Goal: Task Accomplishment & Management: Manage account settings

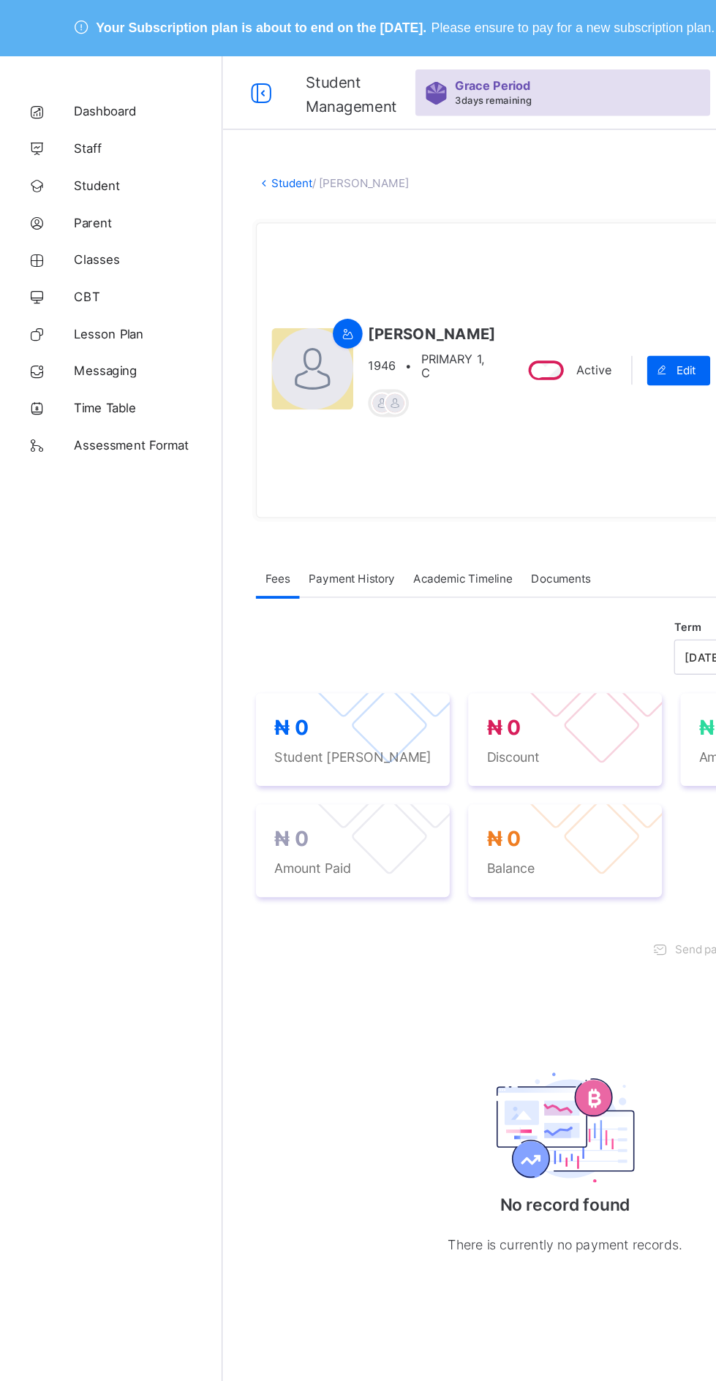
click at [72, 199] on span "Classes" at bounding box center [117, 205] width 117 height 12
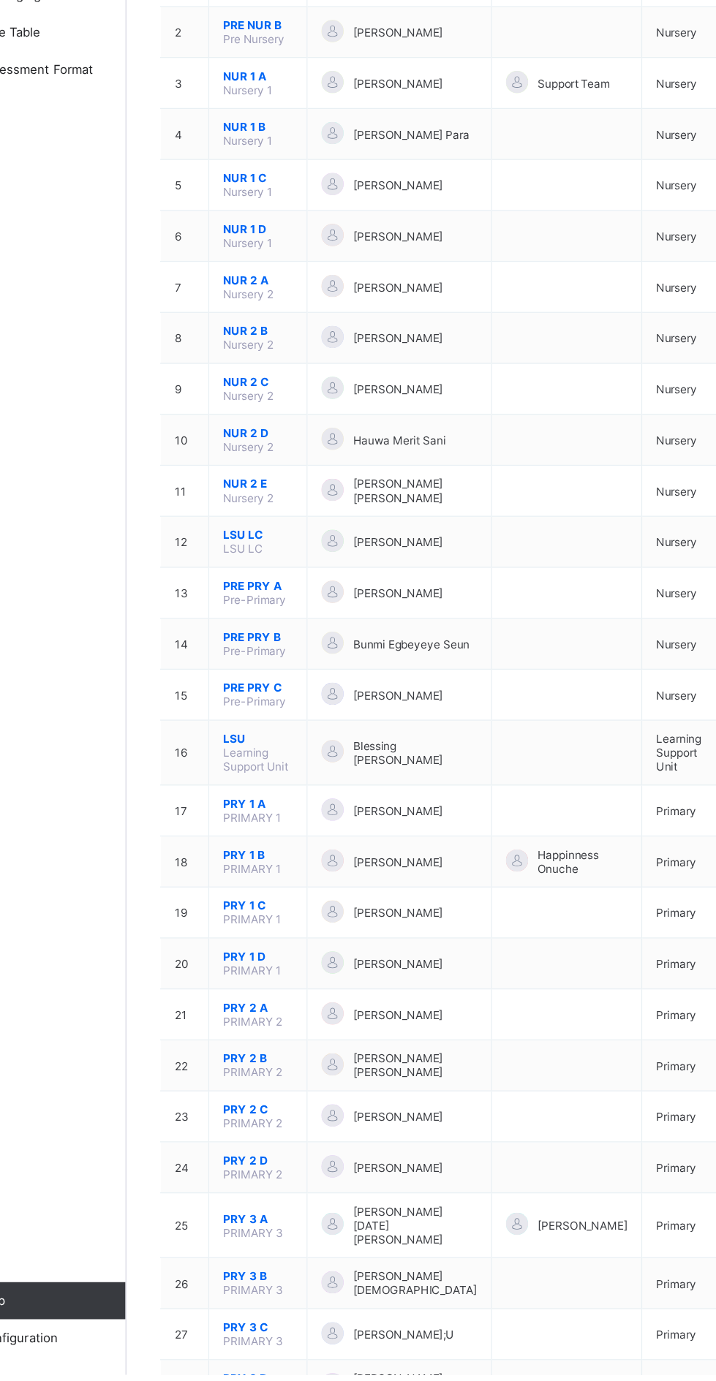
click at [265, 925] on span "PRY 1 A" at bounding box center [279, 930] width 55 height 11
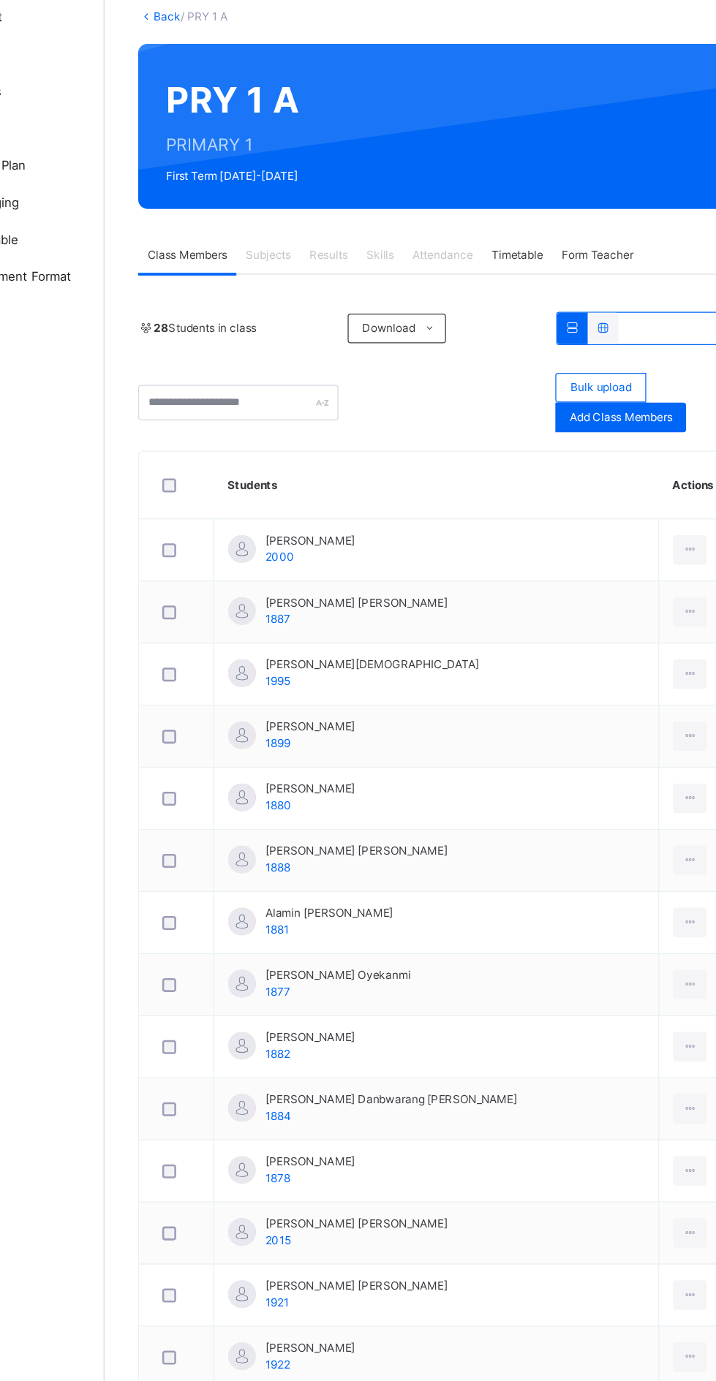
click at [0, 0] on ul "Pdf Report Excel Report" at bounding box center [0, 0] width 0 height 0
click at [142, 870] on div "Dashboard Staff Student Parent Classes CBT Lesson Plan Messaging Time Table Ass…" at bounding box center [88, 720] width 176 height 1323
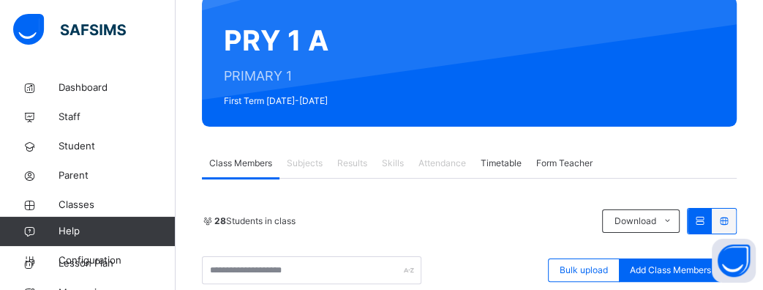
scroll to position [170, 0]
click at [309, 170] on div "Subjects" at bounding box center [304, 162] width 50 height 29
click at [307, 161] on span "Subjects" at bounding box center [305, 162] width 36 height 13
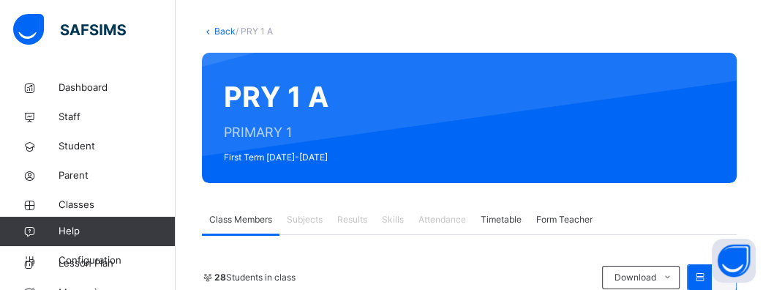
scroll to position [0, 0]
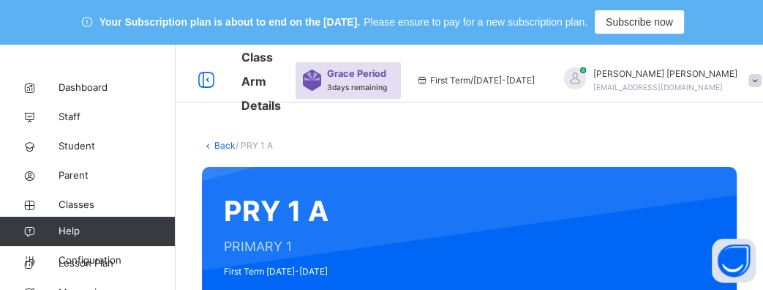
click at [715, 80] on div at bounding box center [754, 80] width 13 height 13
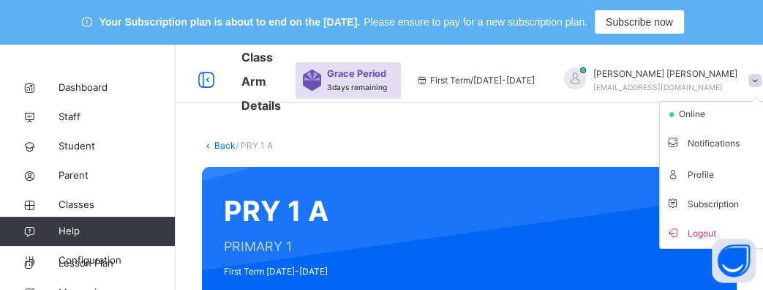
click at [682, 233] on span "Logout" at bounding box center [713, 232] width 97 height 20
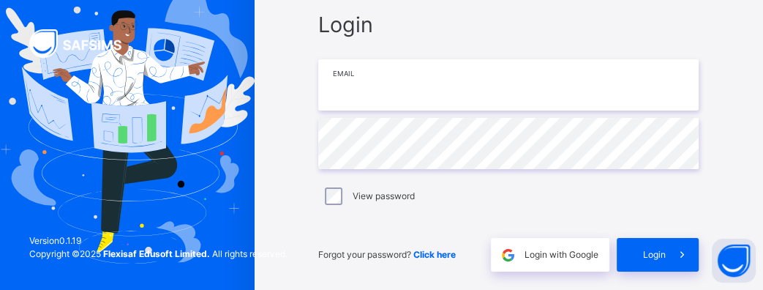
click at [609, 84] on input "email" at bounding box center [508, 84] width 380 height 51
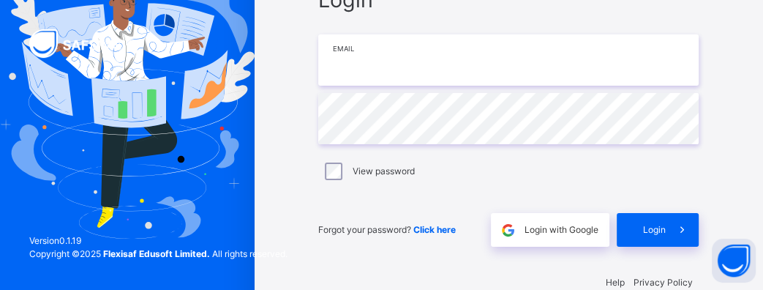
scroll to position [131, 0]
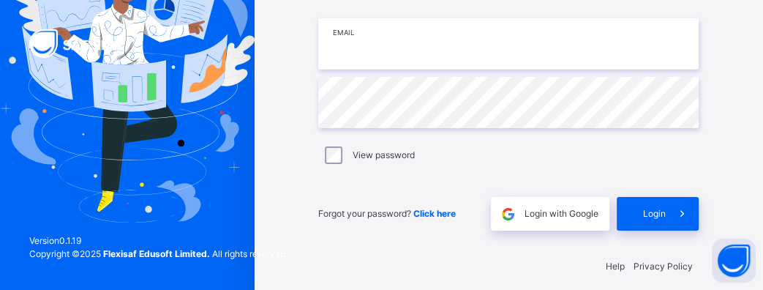
type input "**********"
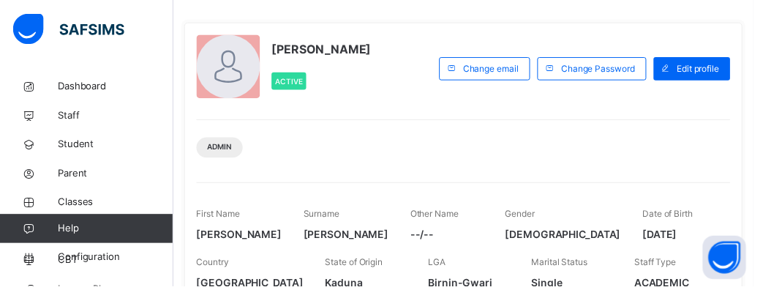
scroll to position [123, 0]
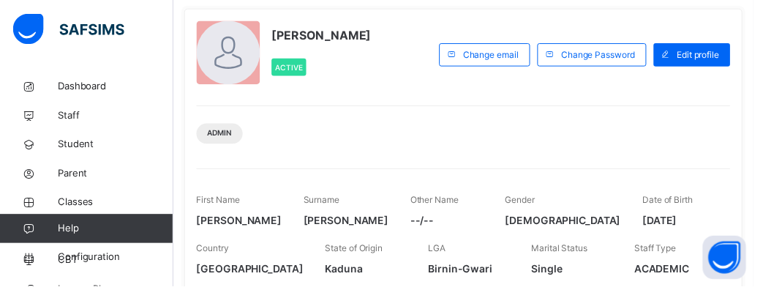
click at [75, 200] on span "Classes" at bounding box center [117, 204] width 117 height 15
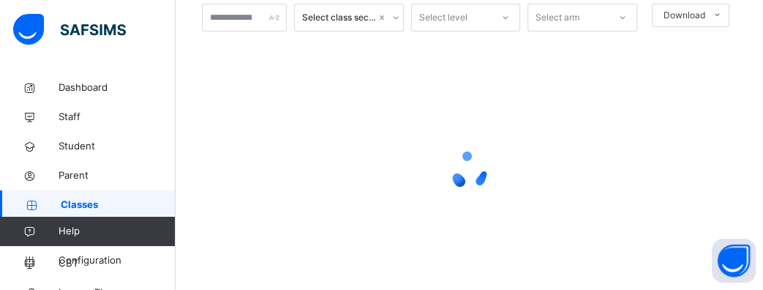
scroll to position [135, 0]
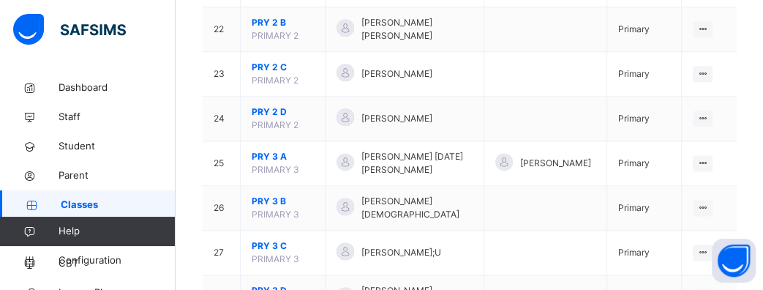
click at [263, 64] on span "PRY 2 C" at bounding box center [283, 67] width 62 height 13
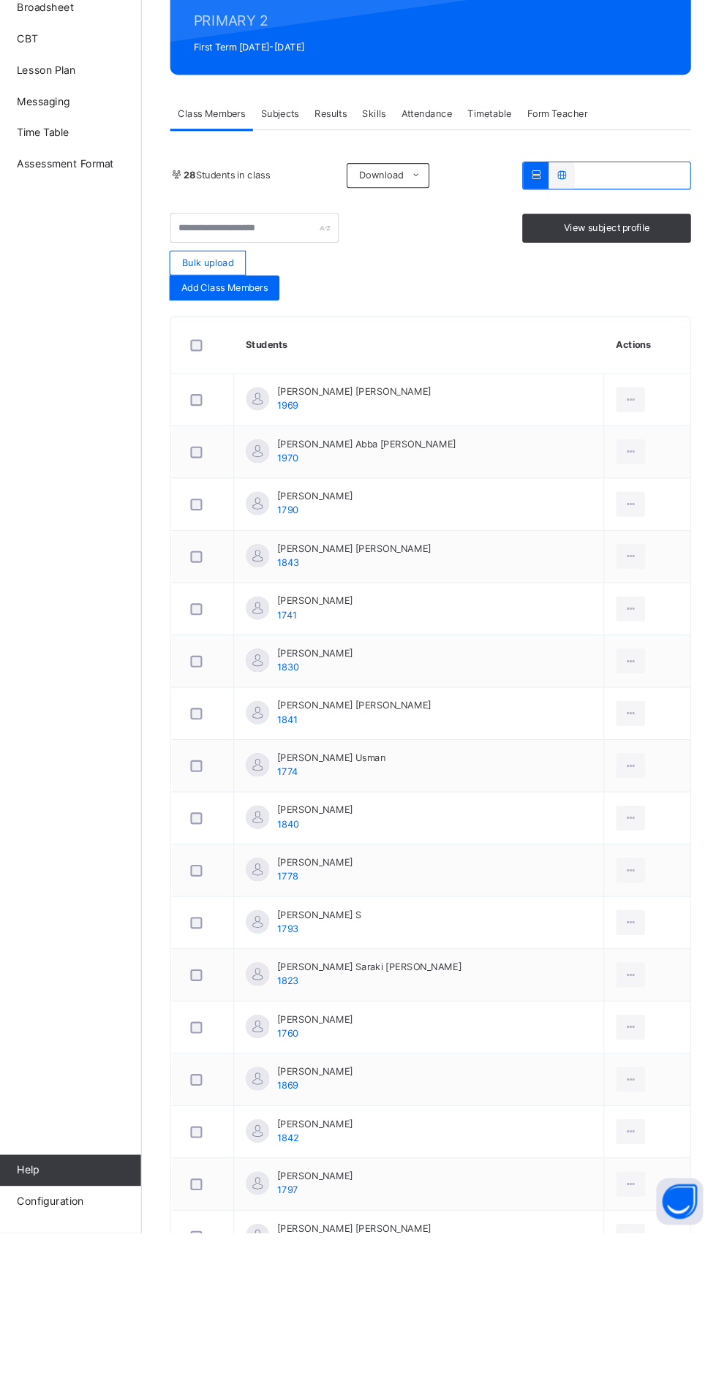
click at [595, 439] on span "View subject profile" at bounding box center [610, 440] width 80 height 13
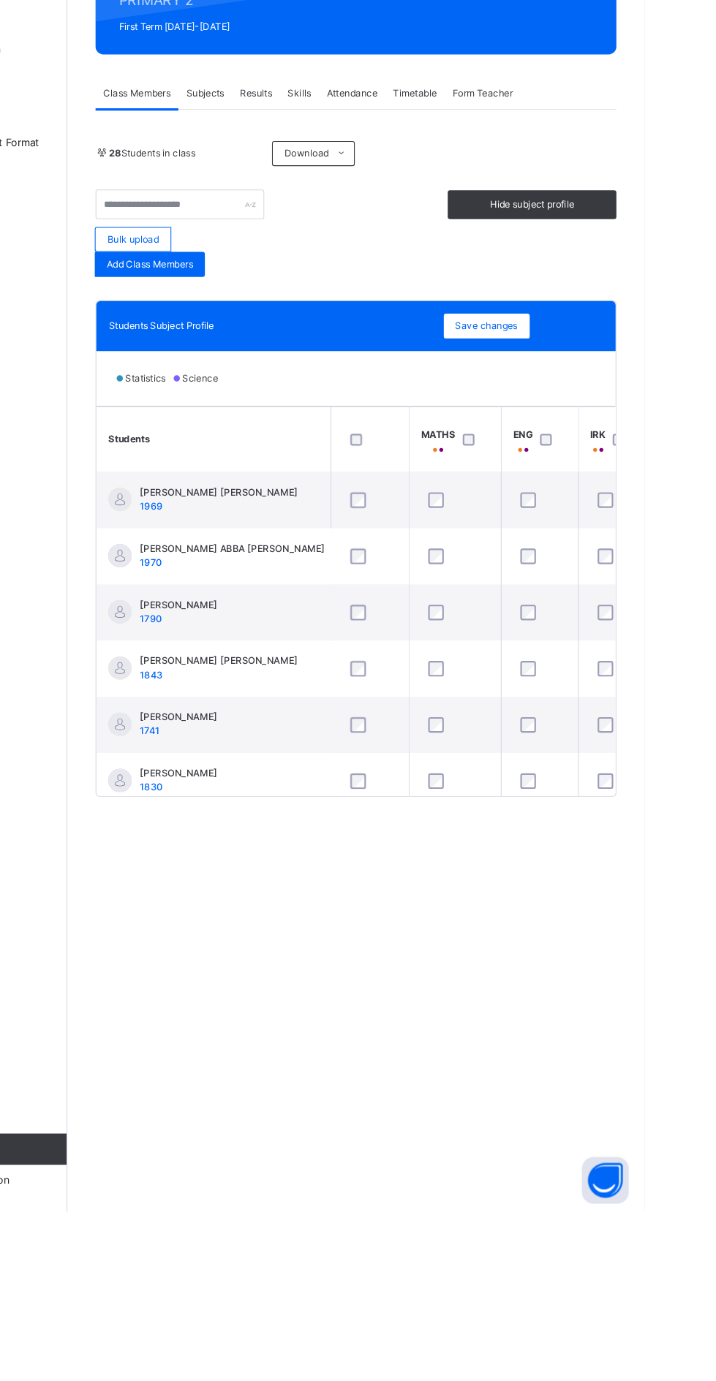
click at [216, 145] on link "Back" at bounding box center [224, 145] width 21 height 11
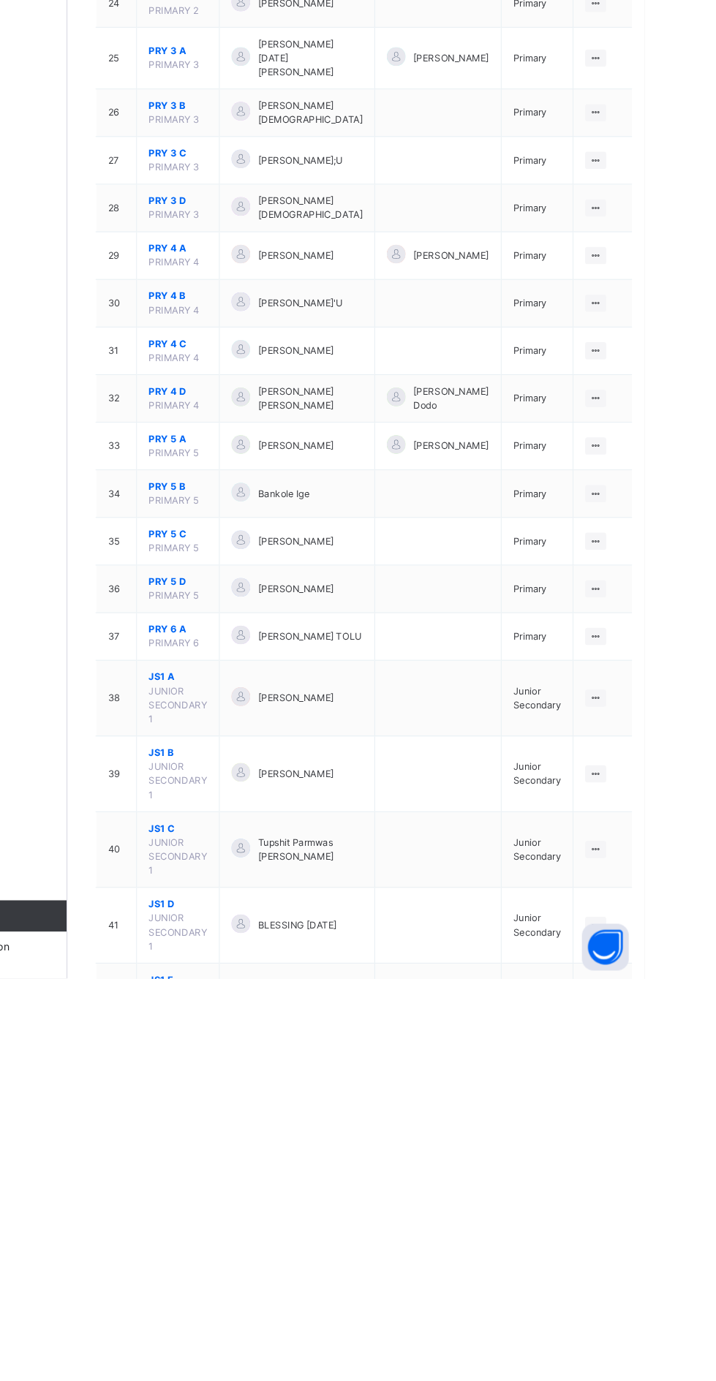
scroll to position [864, 0]
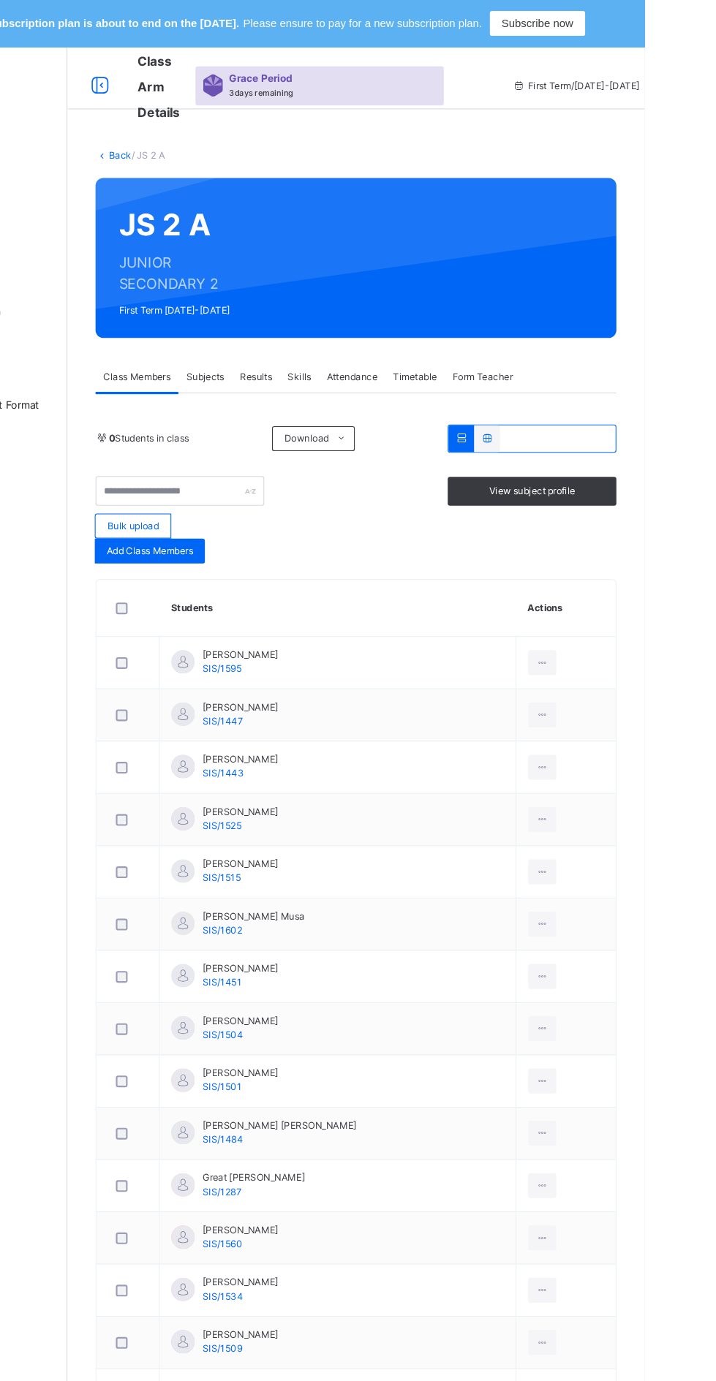
click at [602, 463] on span "View subject profile" at bounding box center [610, 459] width 80 height 13
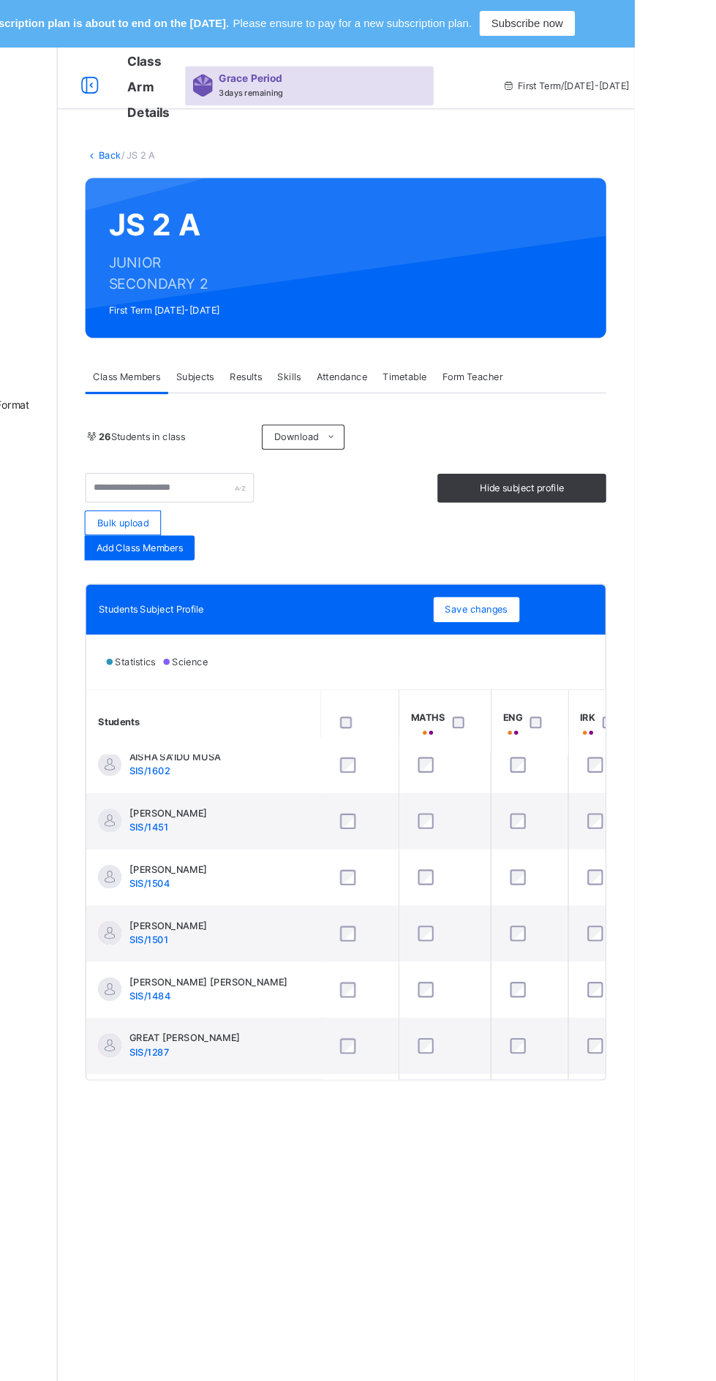
scroll to position [261, 0]
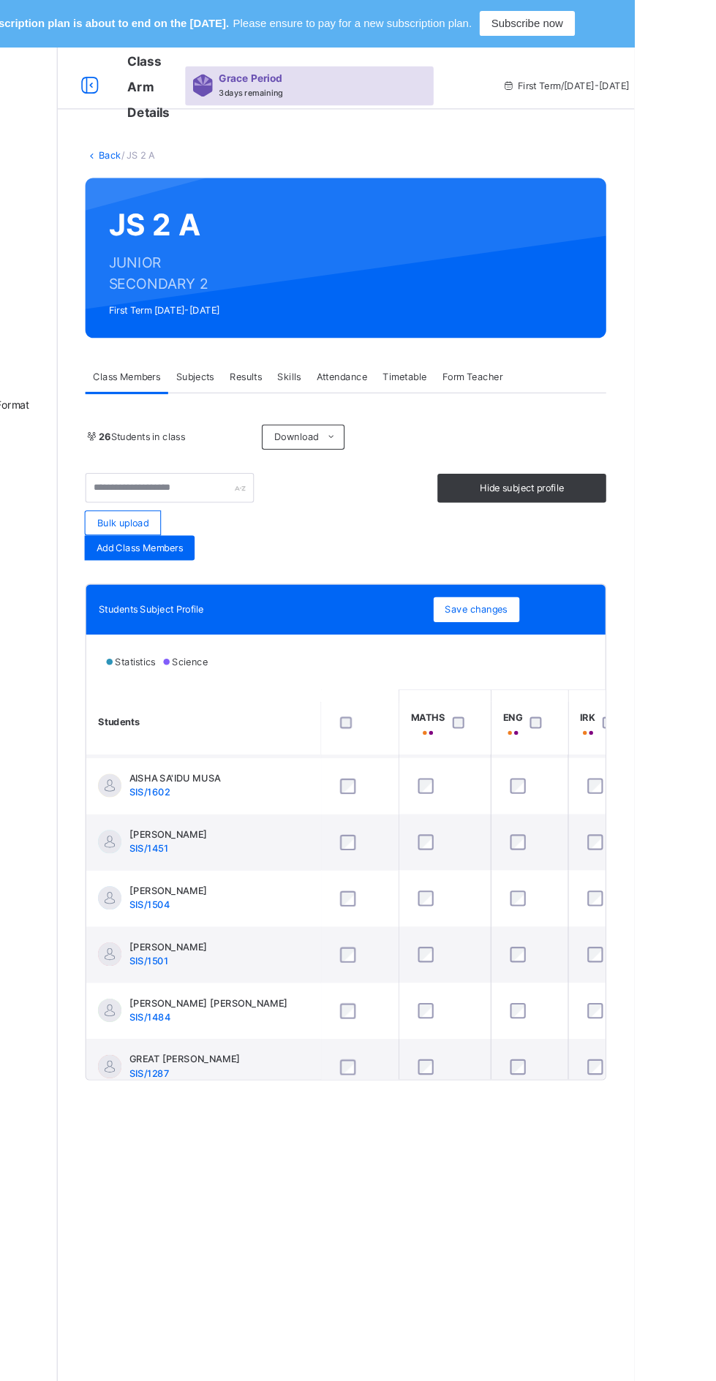
click at [222, 147] on link "Back" at bounding box center [224, 145] width 21 height 11
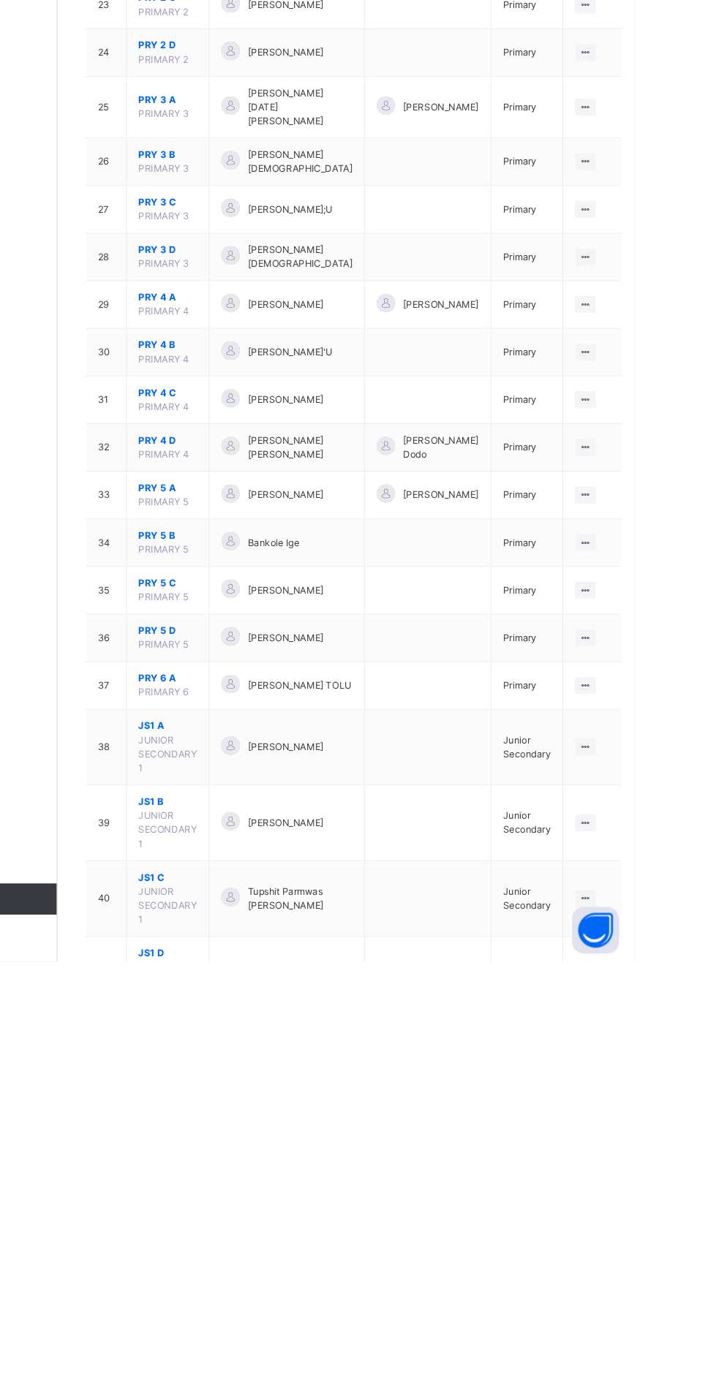
scroll to position [820, 0]
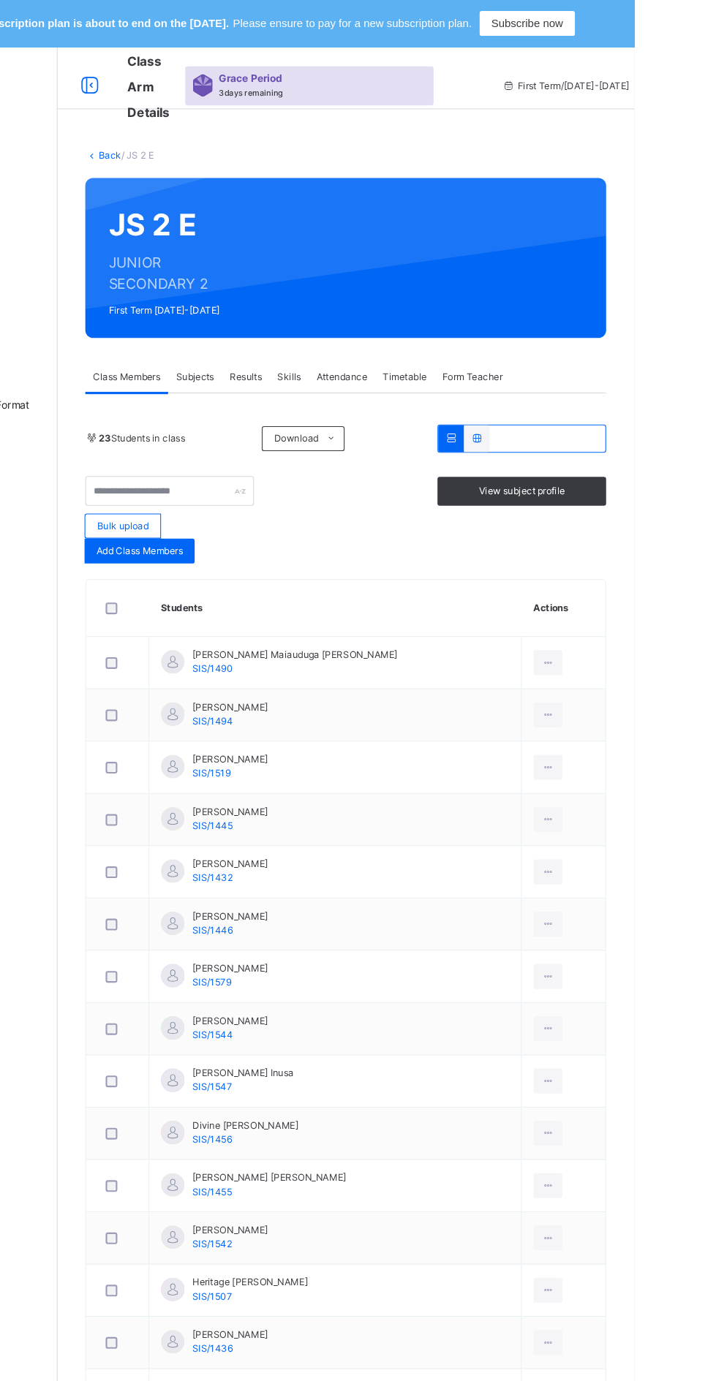
click at [603, 464] on span "View subject profile" at bounding box center [610, 459] width 80 height 13
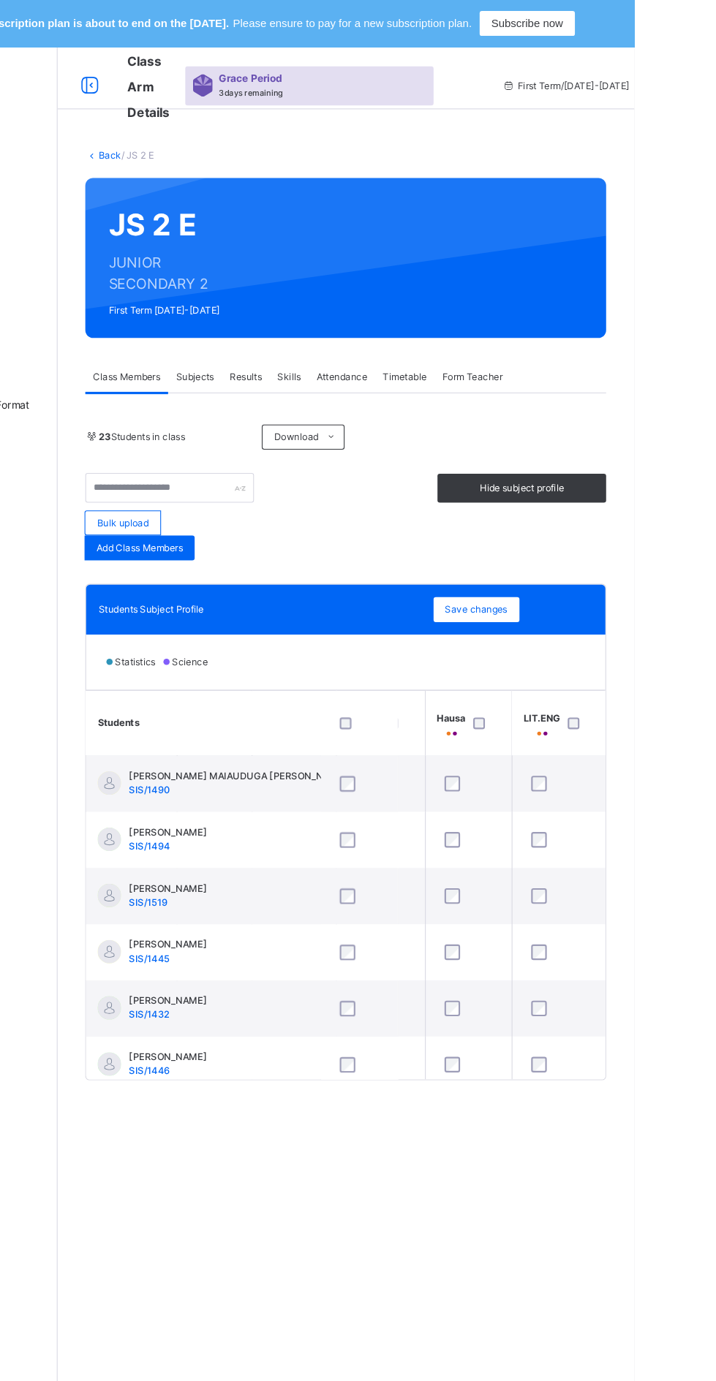
scroll to position [912, 827]
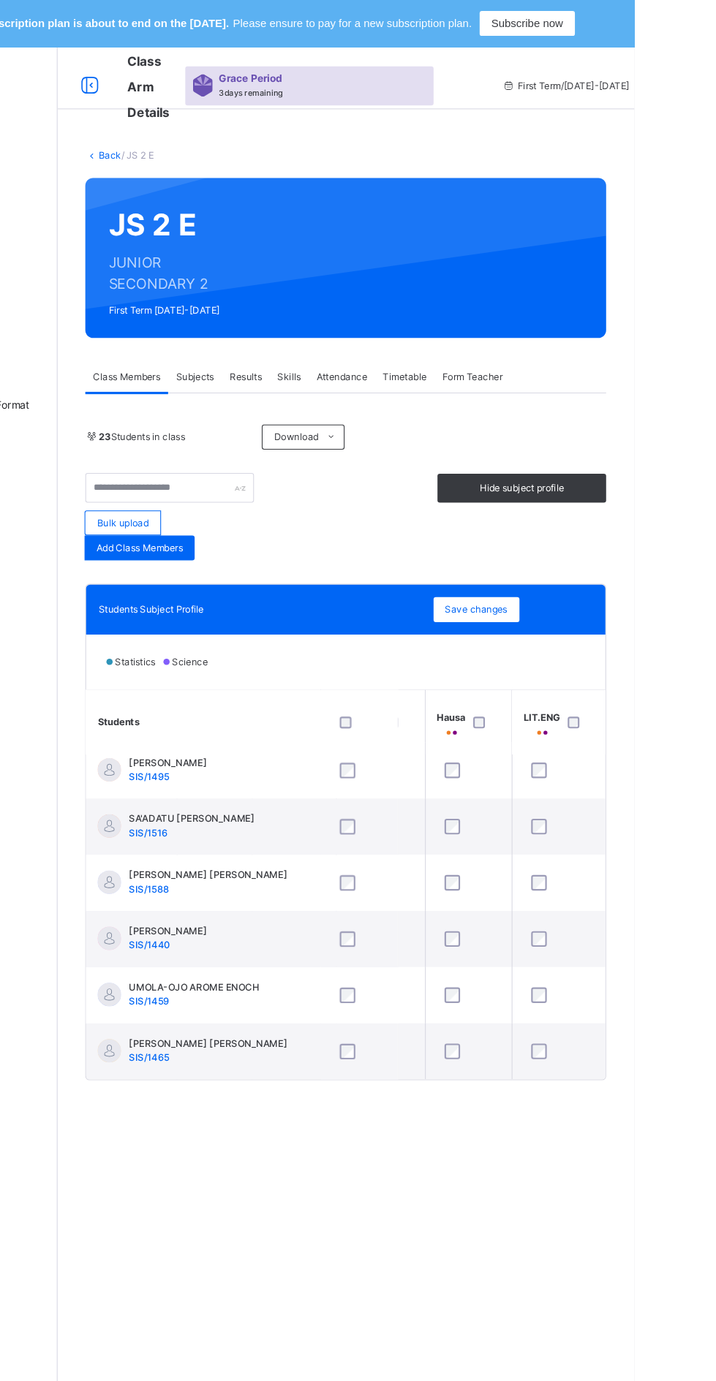
click at [301, 352] on span "Subjects" at bounding box center [305, 353] width 36 height 13
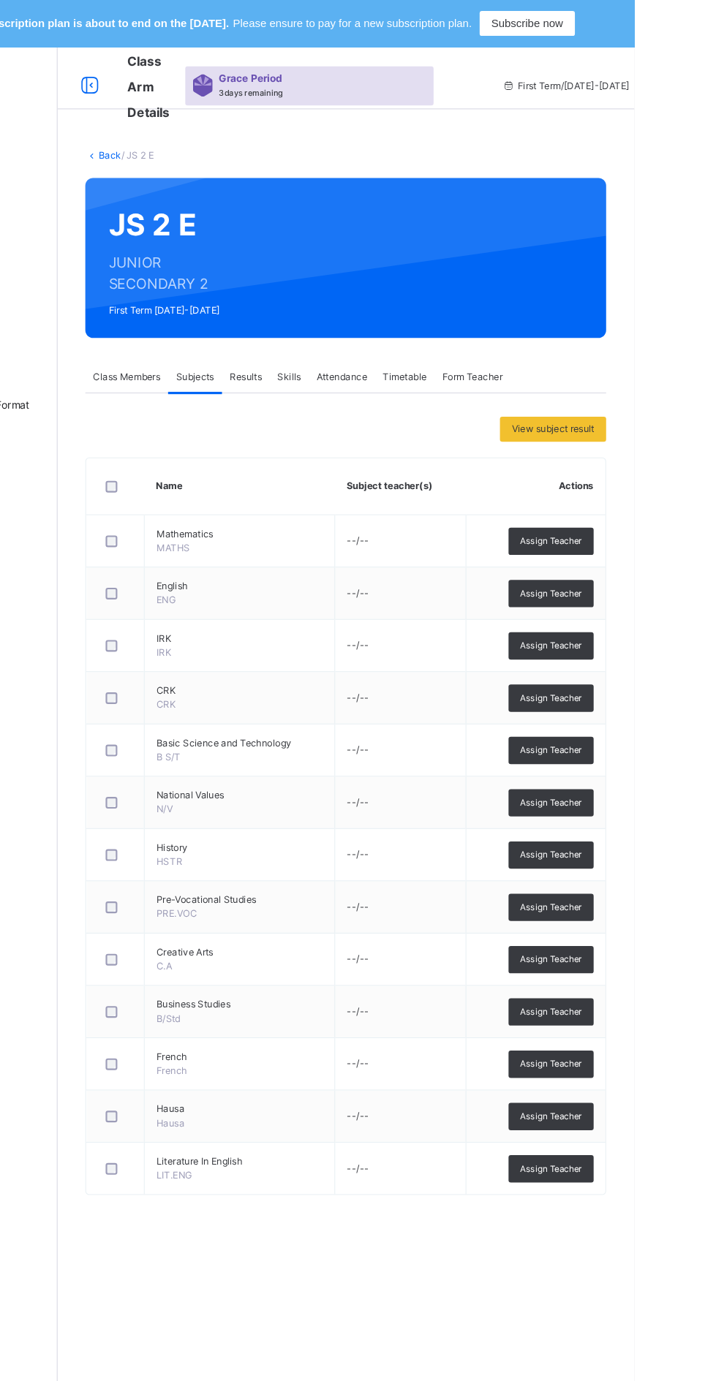
click at [641, 706] on span "Assign Teacher" at bounding box center [638, 703] width 58 height 12
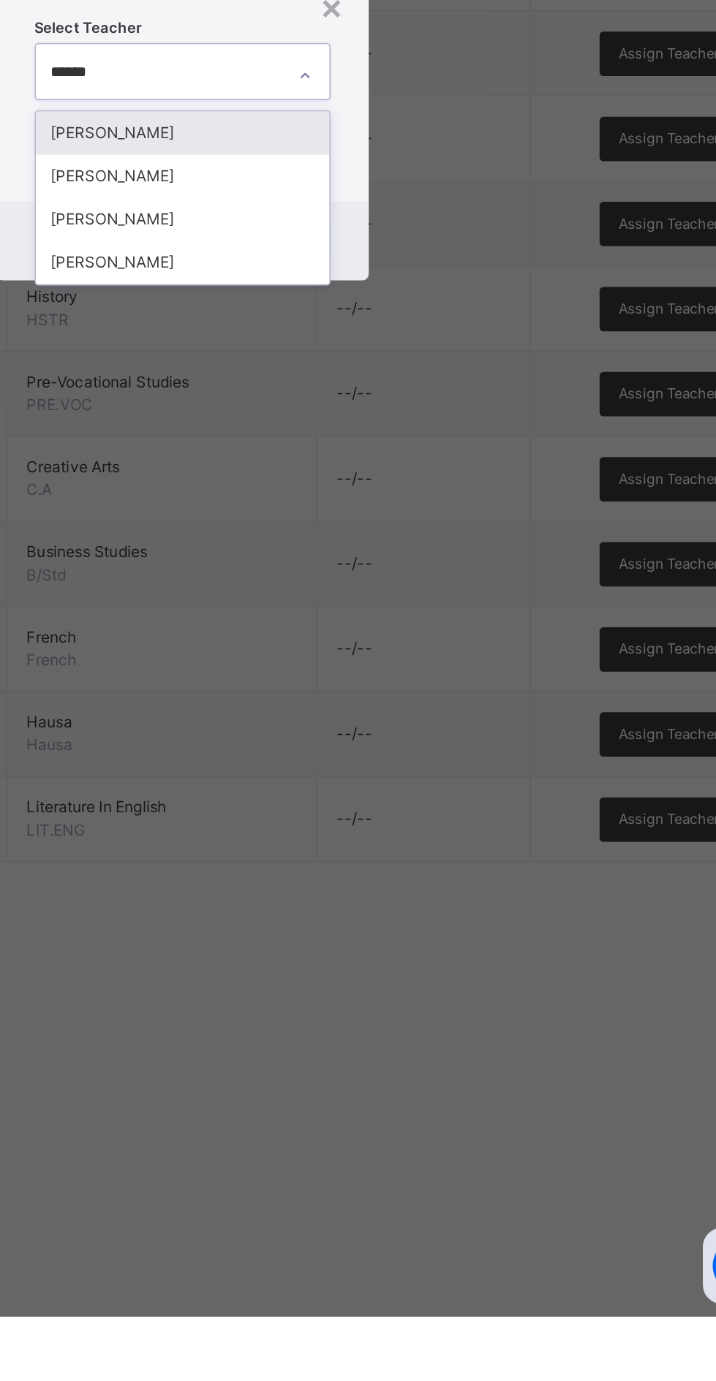
click at [443, 712] on div "[PERSON_NAME]" at bounding box center [358, 699] width 170 height 25
type input "******"
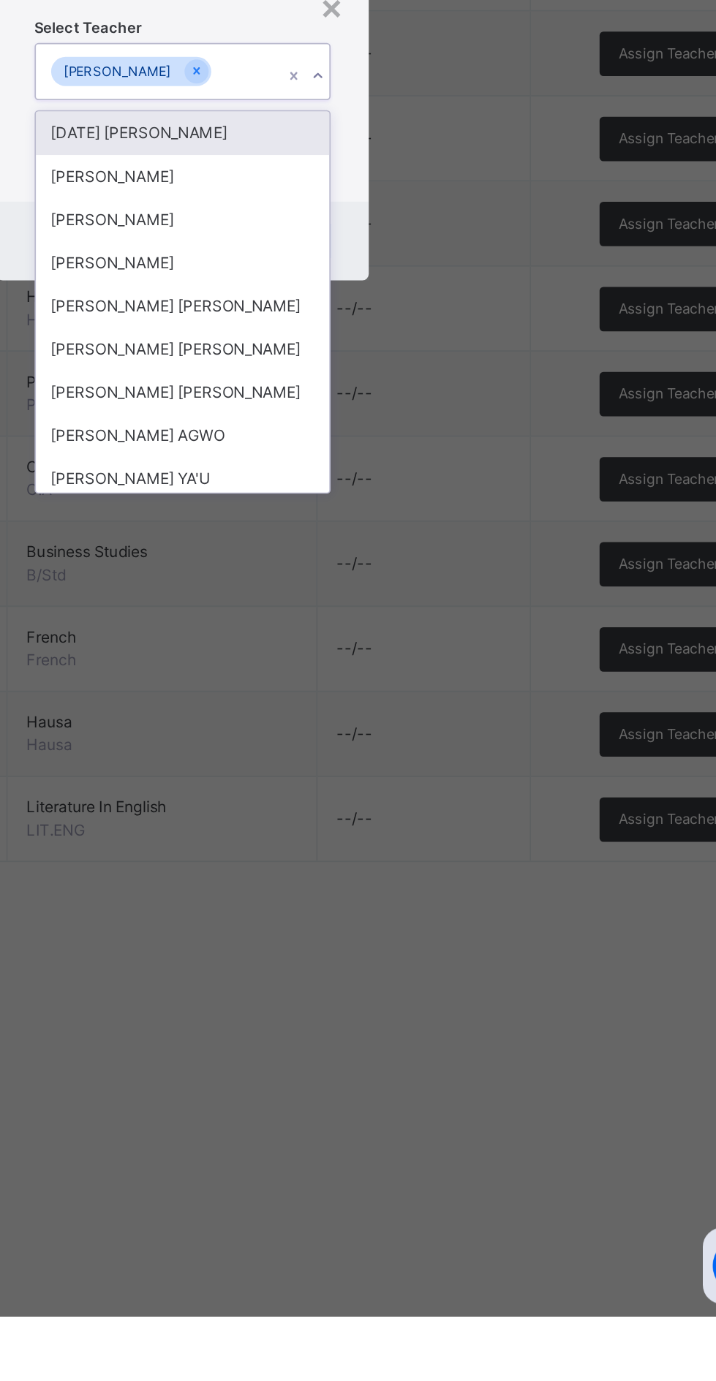
click at [379, 671] on input "text" at bounding box center [377, 664] width 1 height 13
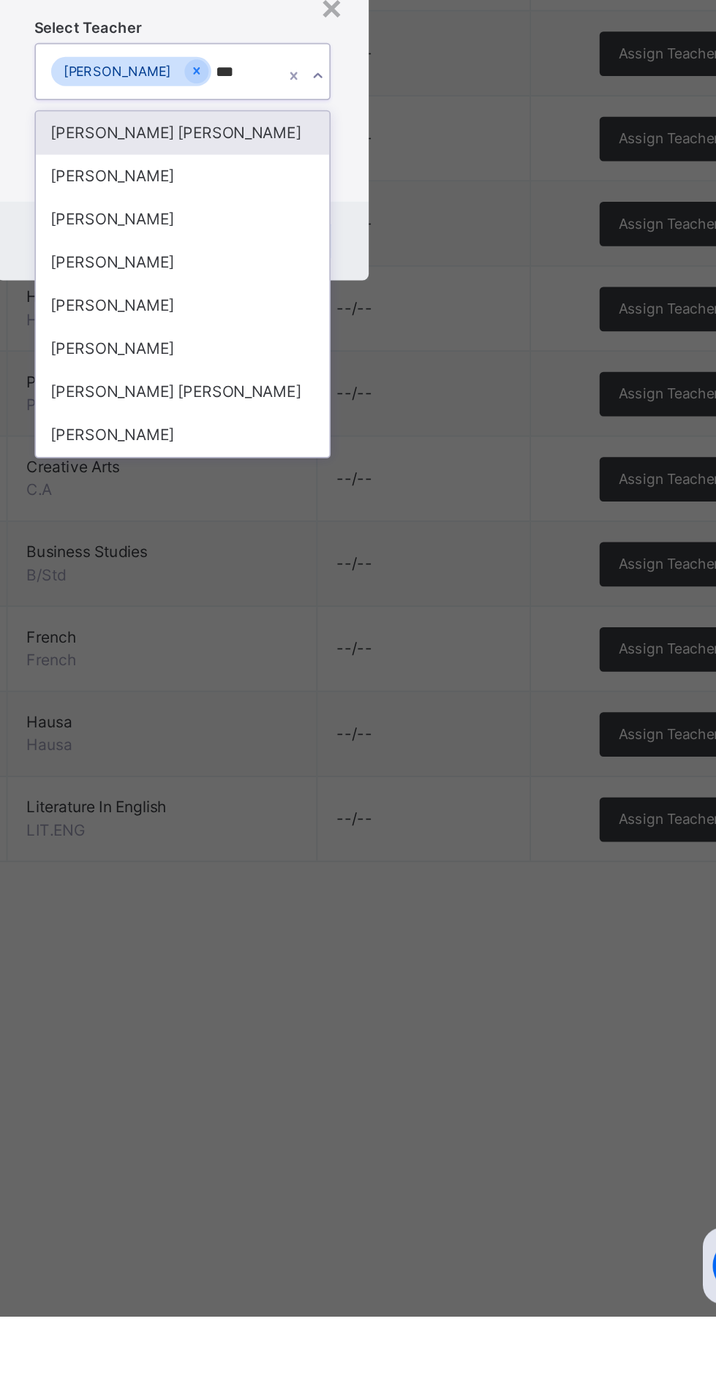
click at [418, 762] on div "[PERSON_NAME]" at bounding box center [358, 749] width 170 height 25
type input "***"
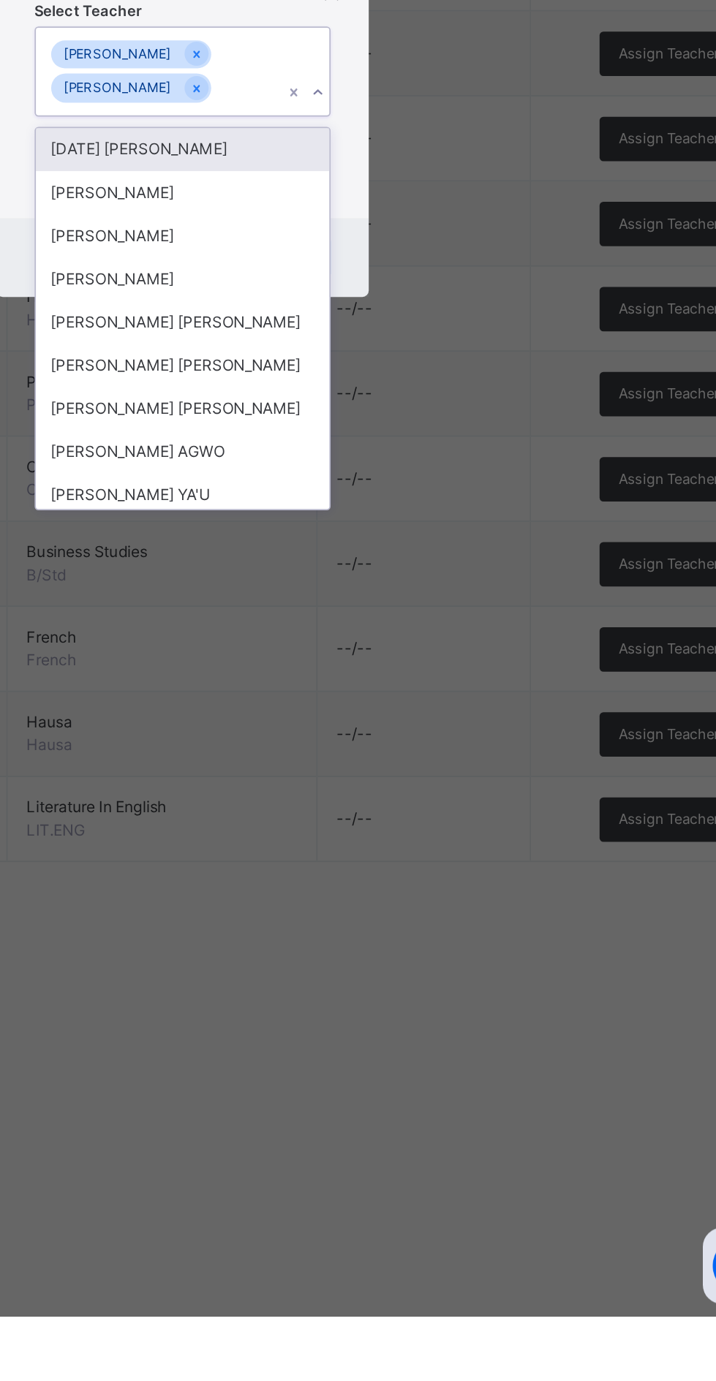
click at [444, 608] on h1 "Add Subject Teacher" at bounding box center [358, 601] width 171 height 13
click at [432, 778] on span "Save" at bounding box center [421, 771] width 21 height 13
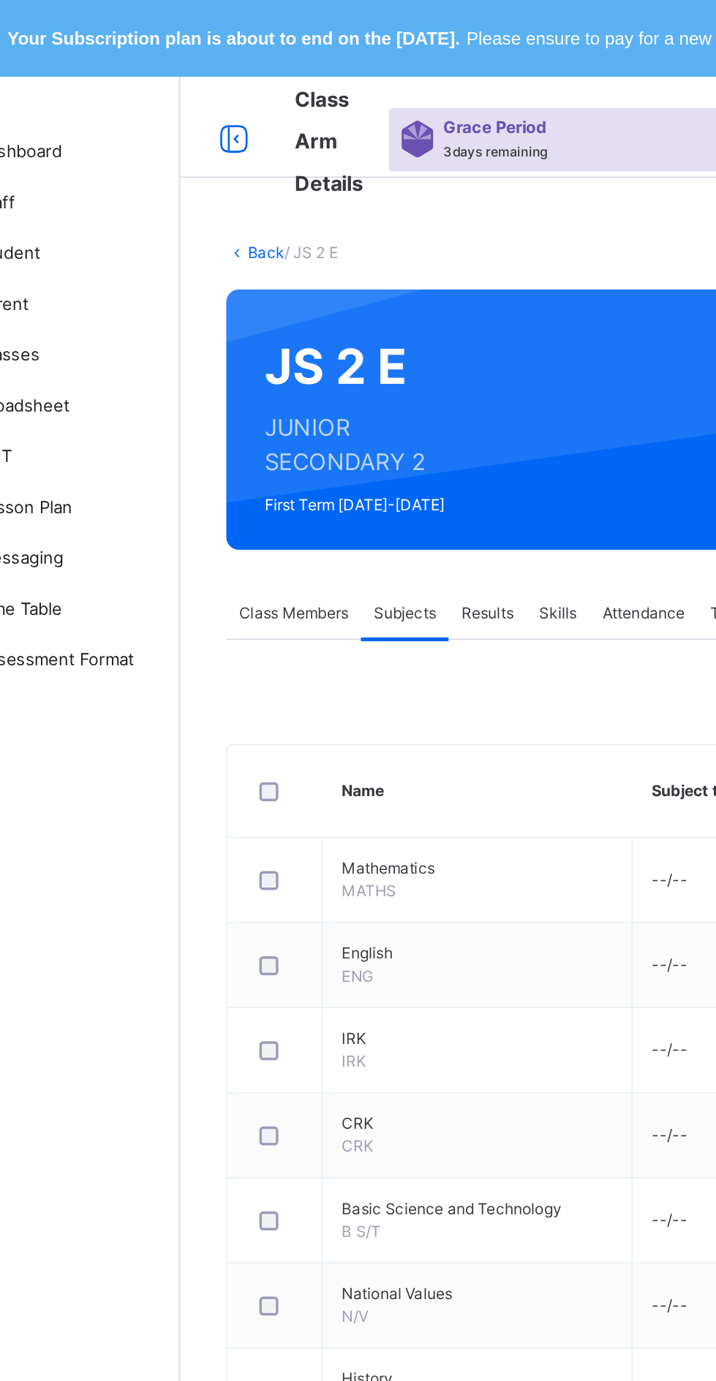
click at [224, 143] on link "Back" at bounding box center [224, 145] width 21 height 11
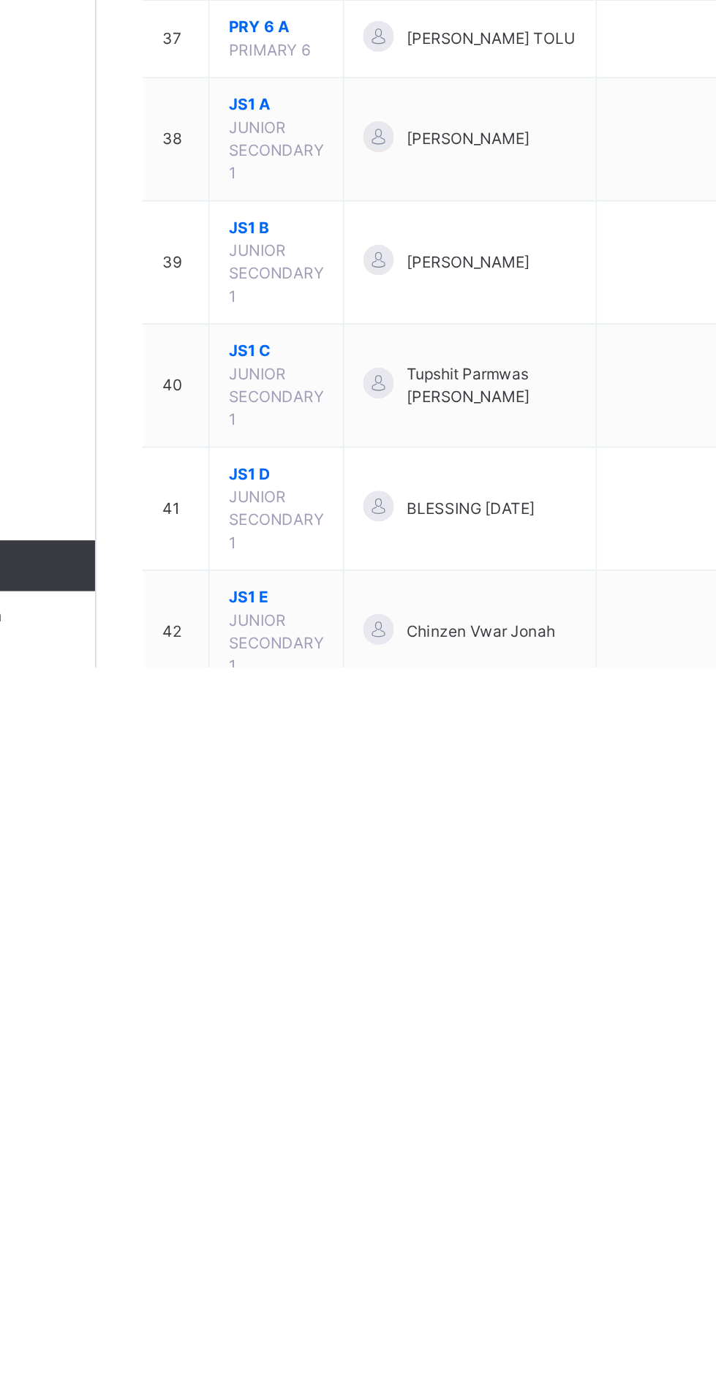
scroll to position [901, 0]
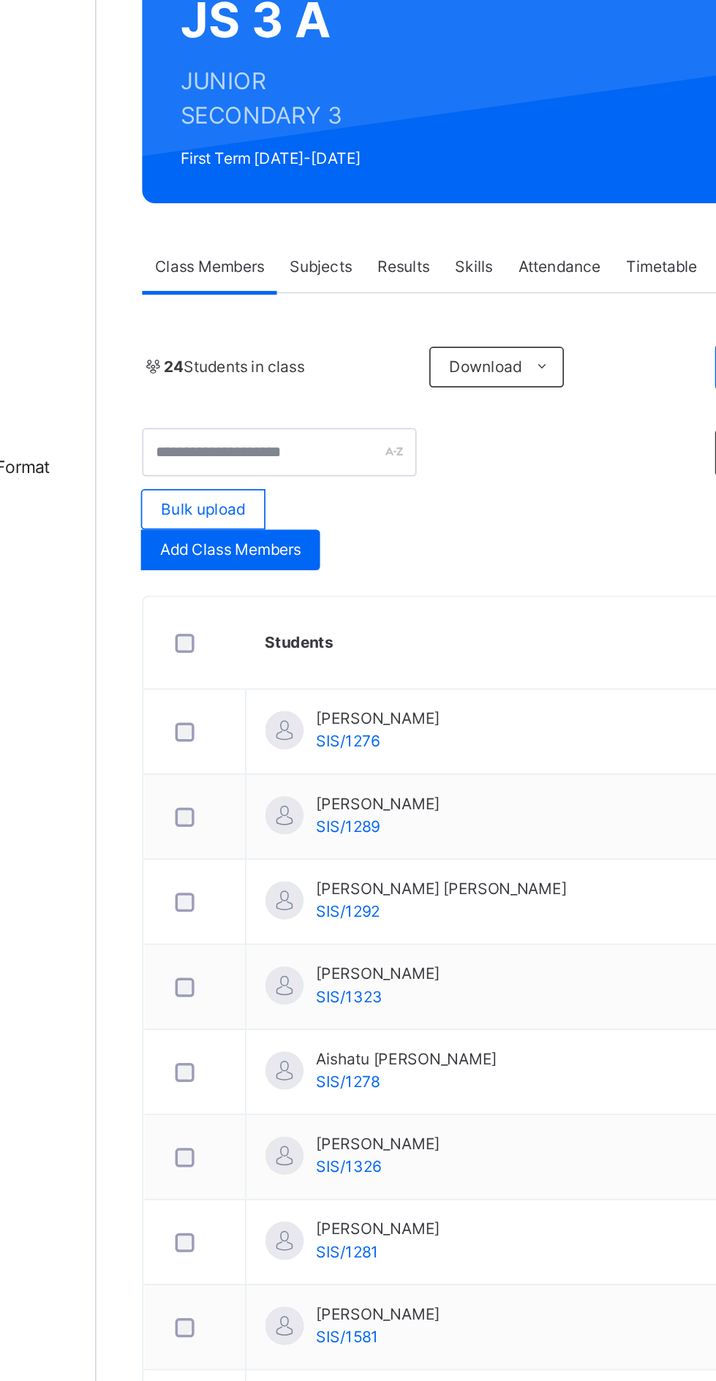
scroll to position [88, 0]
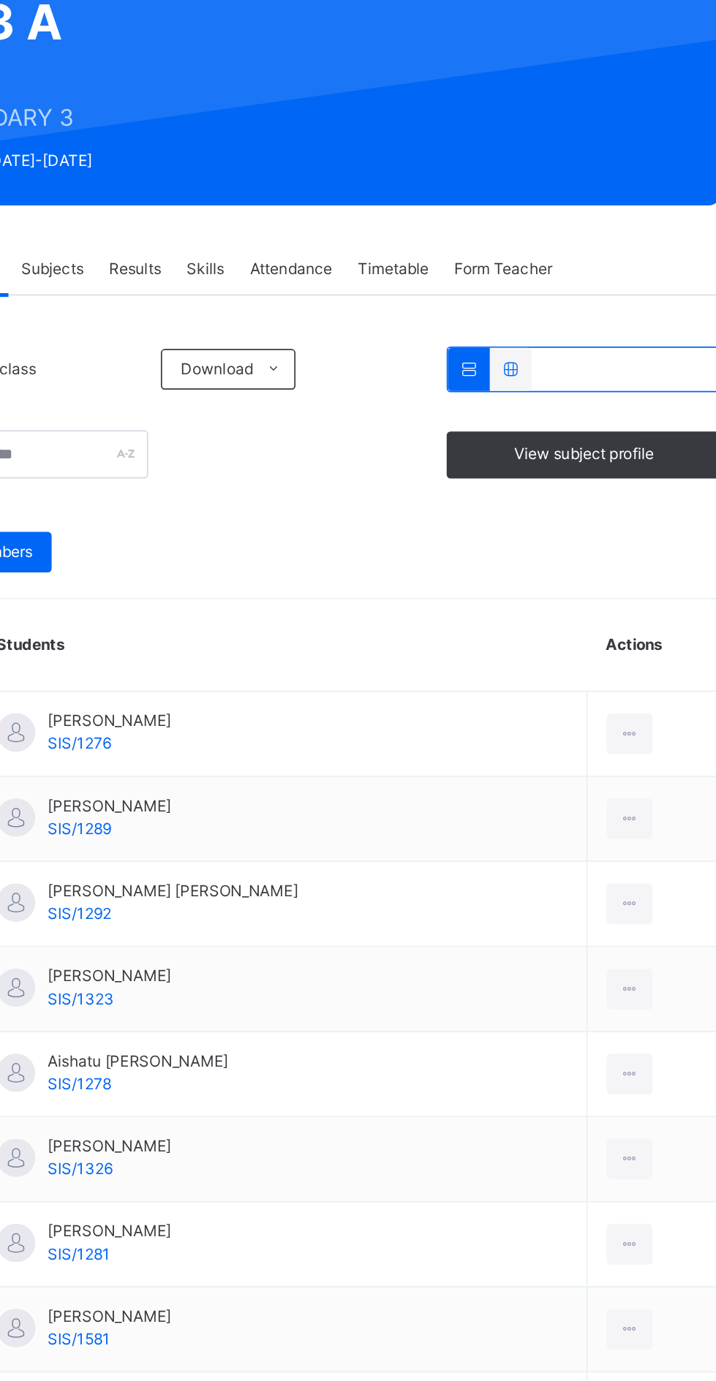
click at [603, 366] on span "View subject profile" at bounding box center [610, 371] width 80 height 13
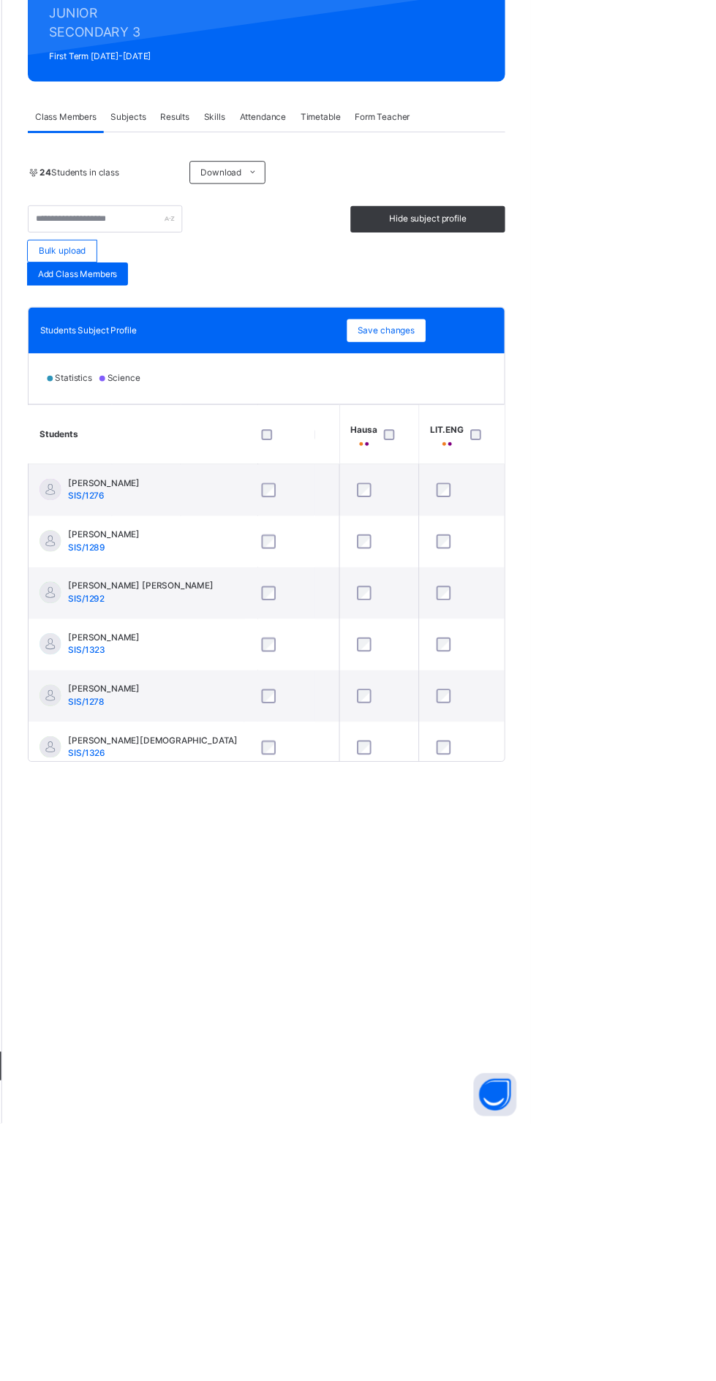
scroll to position [0, 0]
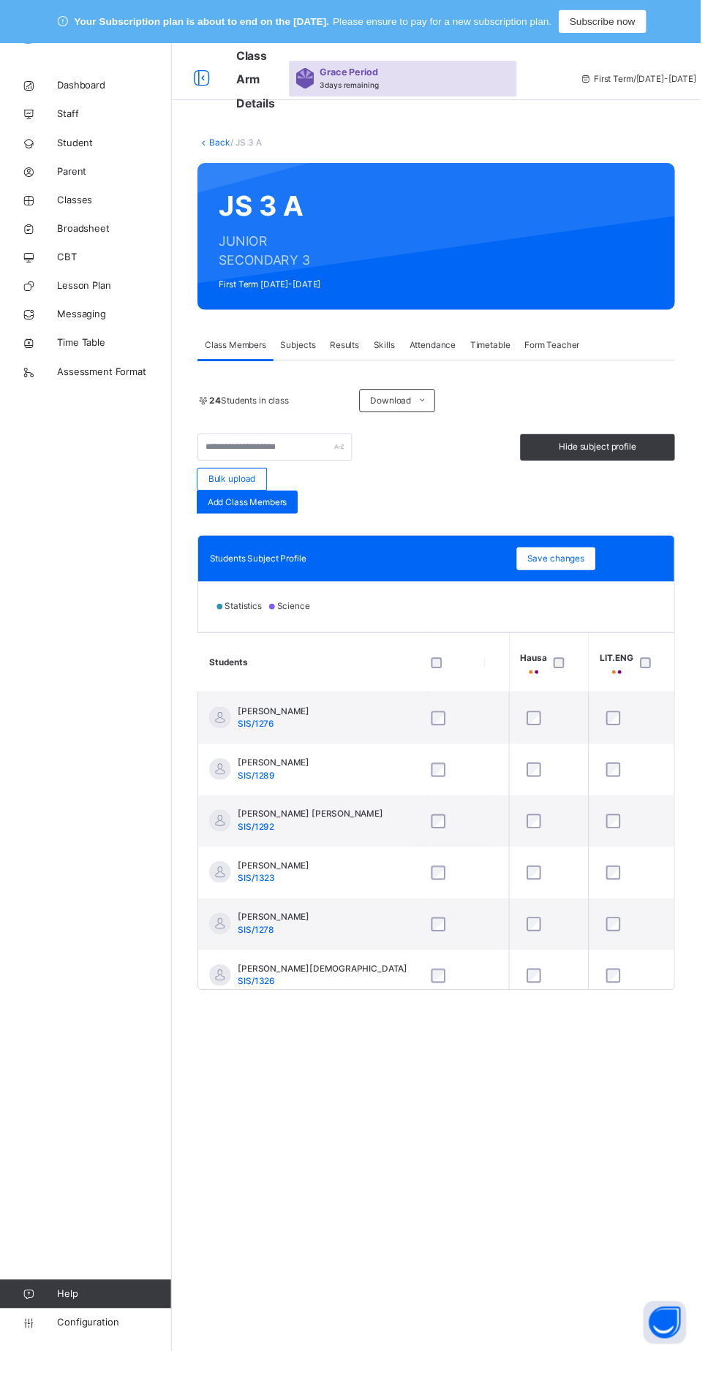
click at [222, 144] on link "Back" at bounding box center [224, 145] width 21 height 11
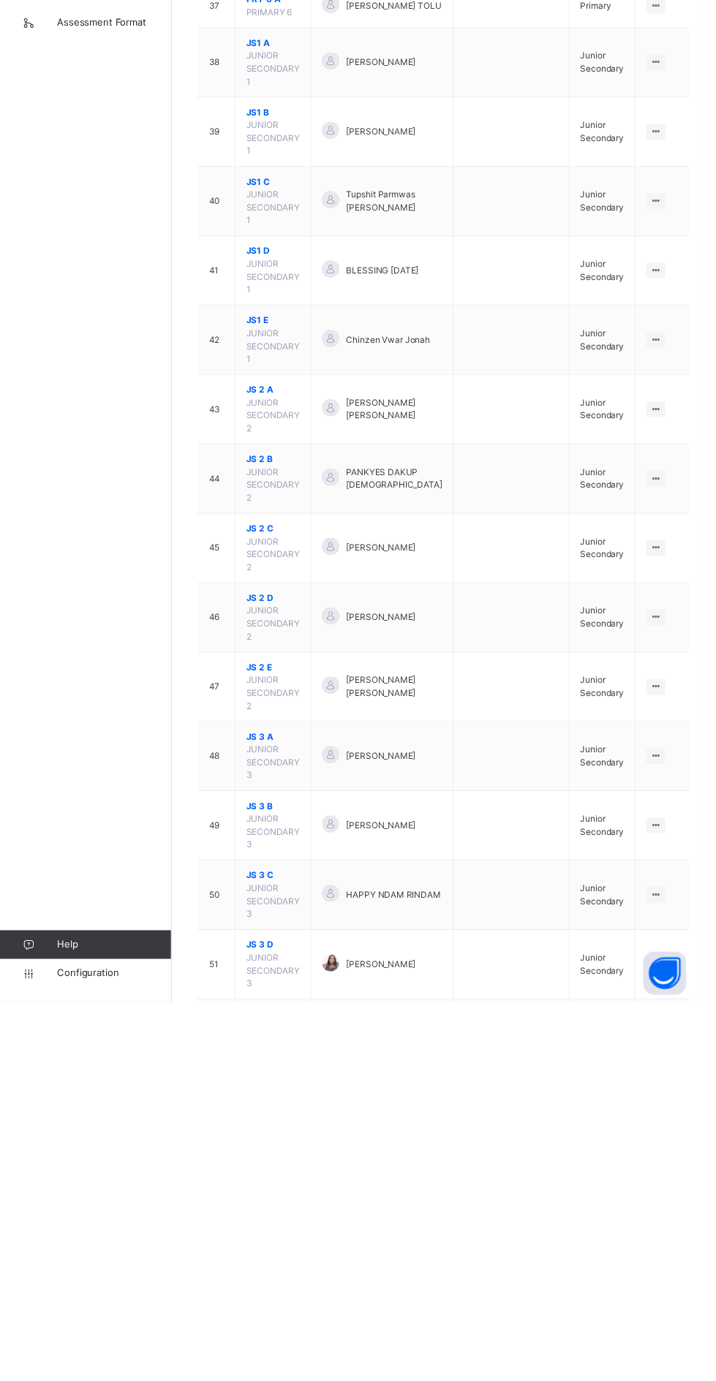
scroll to position [1558, 0]
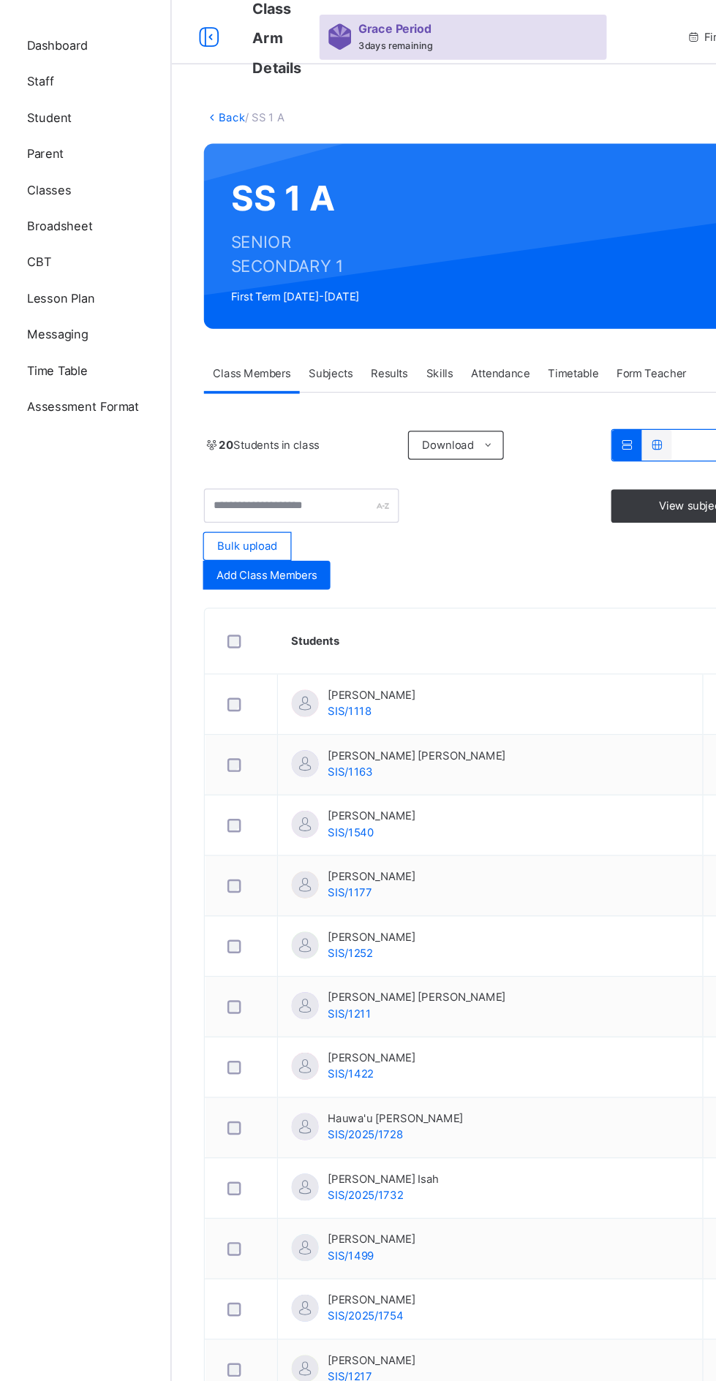
click at [558, 460] on span "View subject profile" at bounding box center [611, 459] width 136 height 13
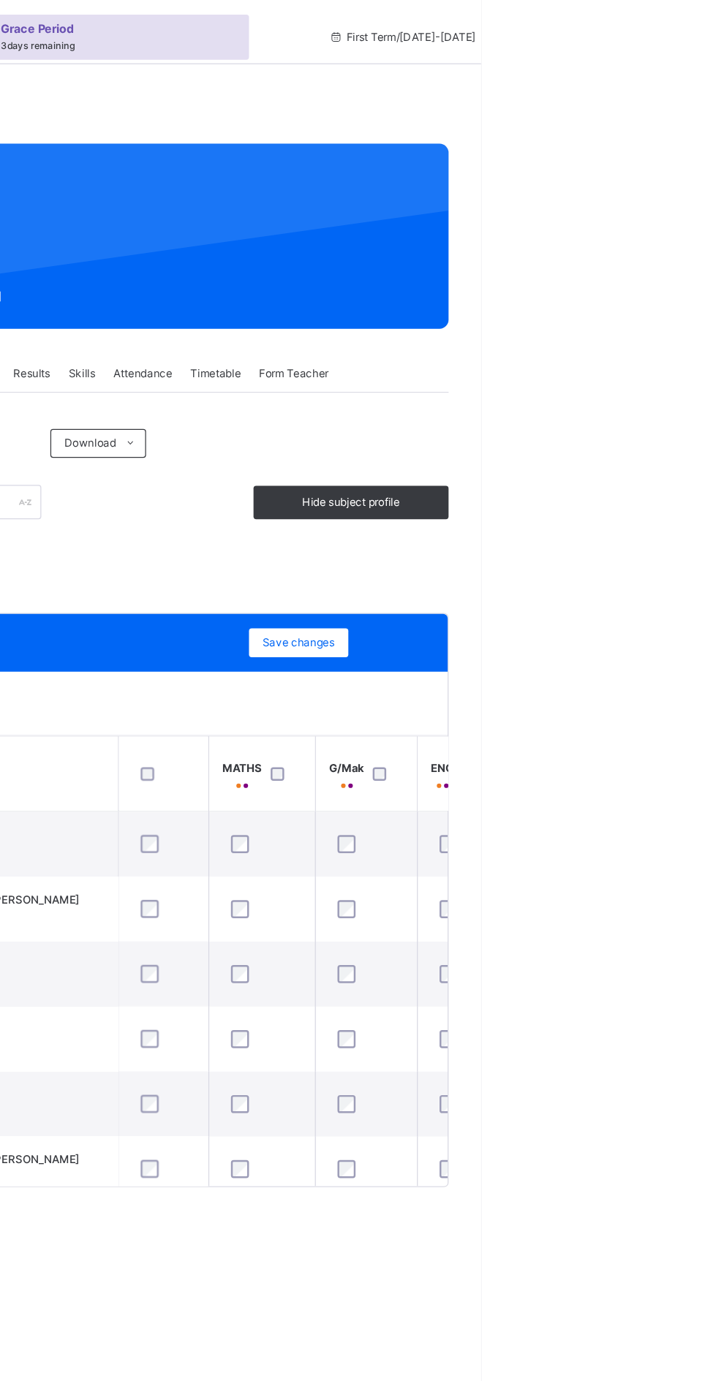
click at [575, 570] on span "Save changes" at bounding box center [568, 571] width 59 height 13
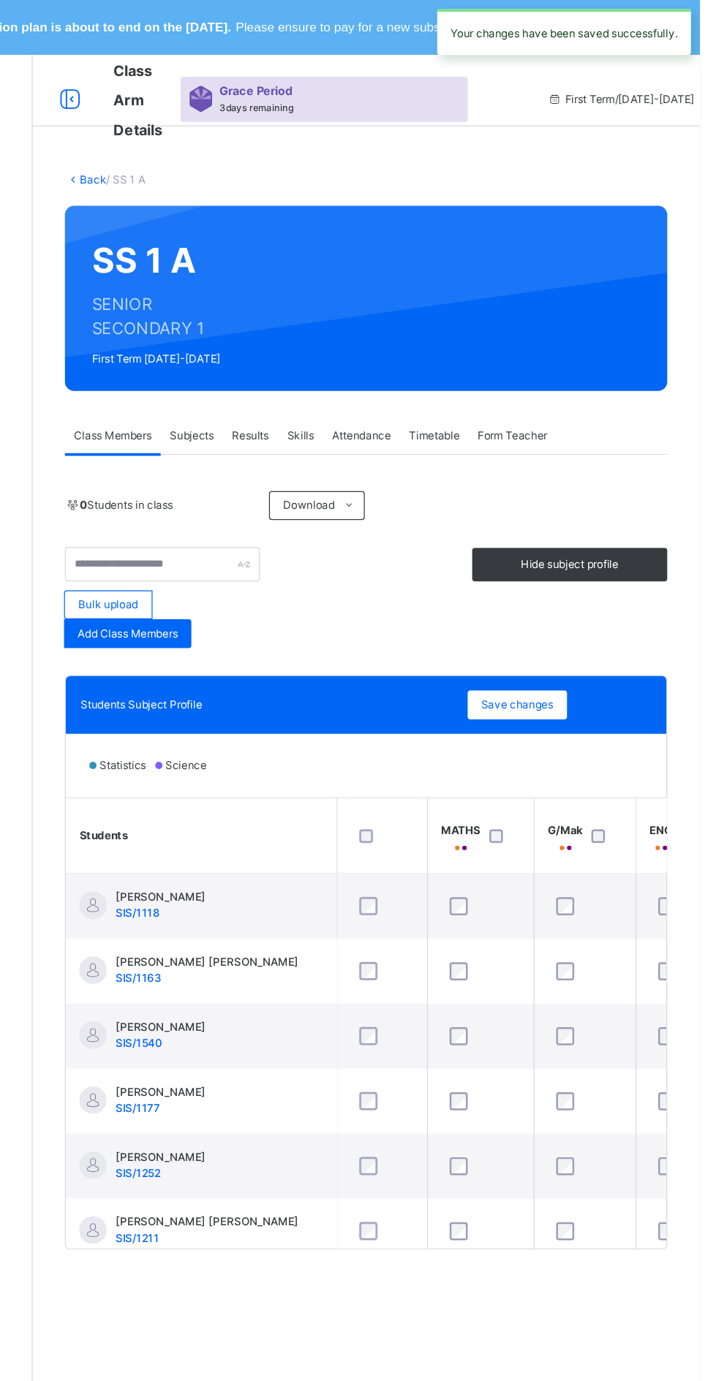
click at [311, 148] on div "Back / SS 1 A" at bounding box center [446, 145] width 488 height 13
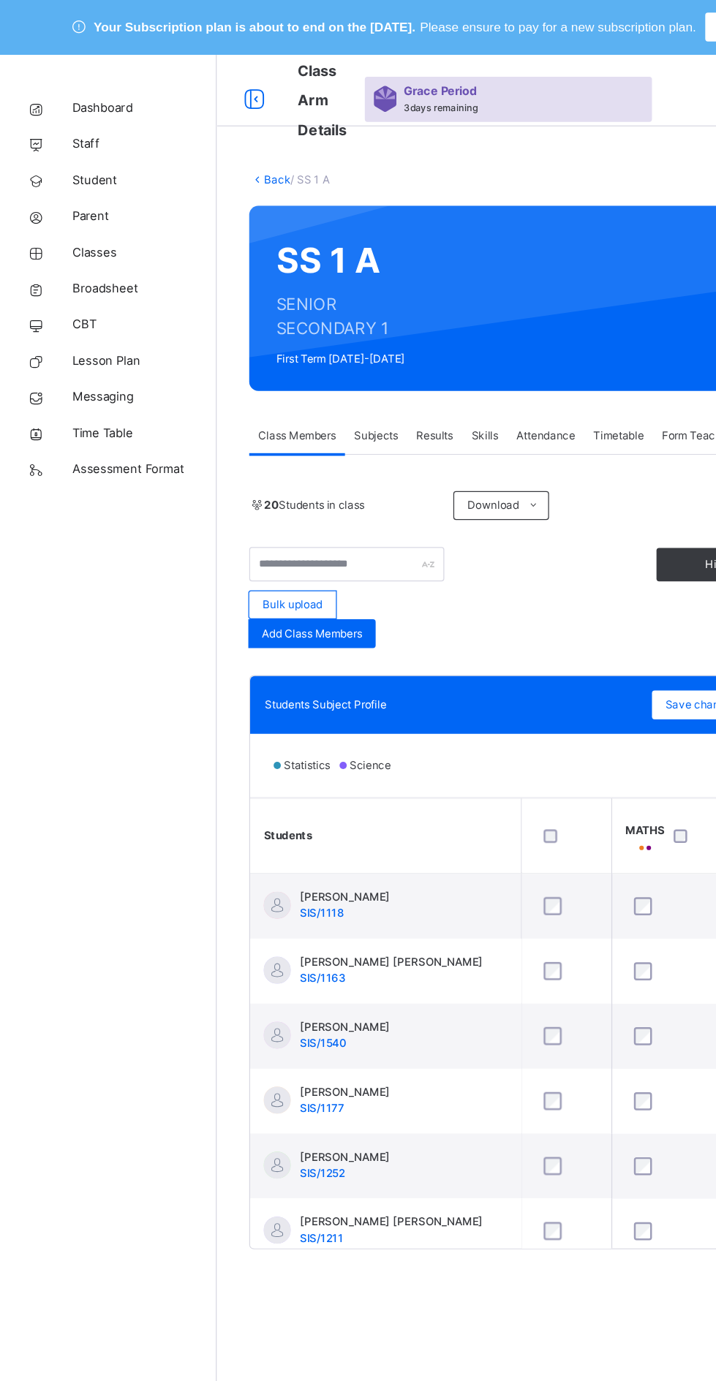
click at [215, 140] on link "Back" at bounding box center [224, 145] width 21 height 11
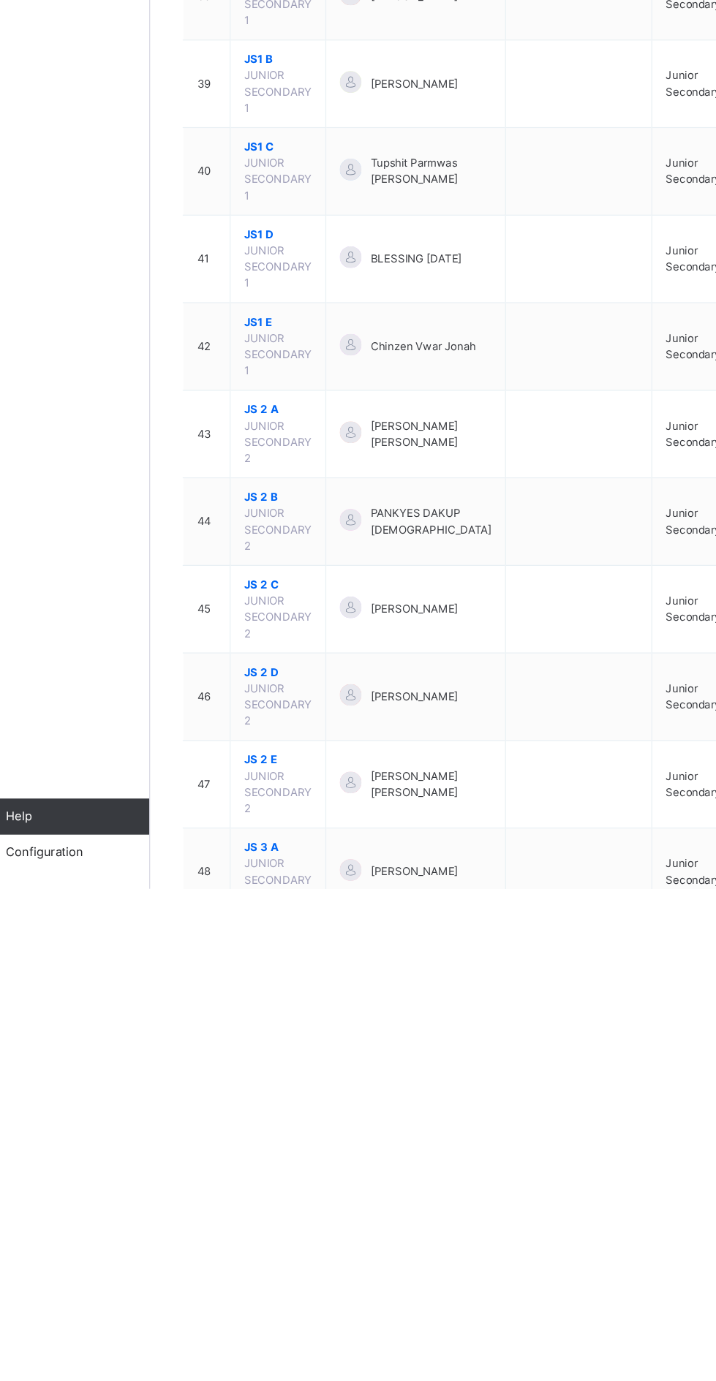
scroll to position [1323, 0]
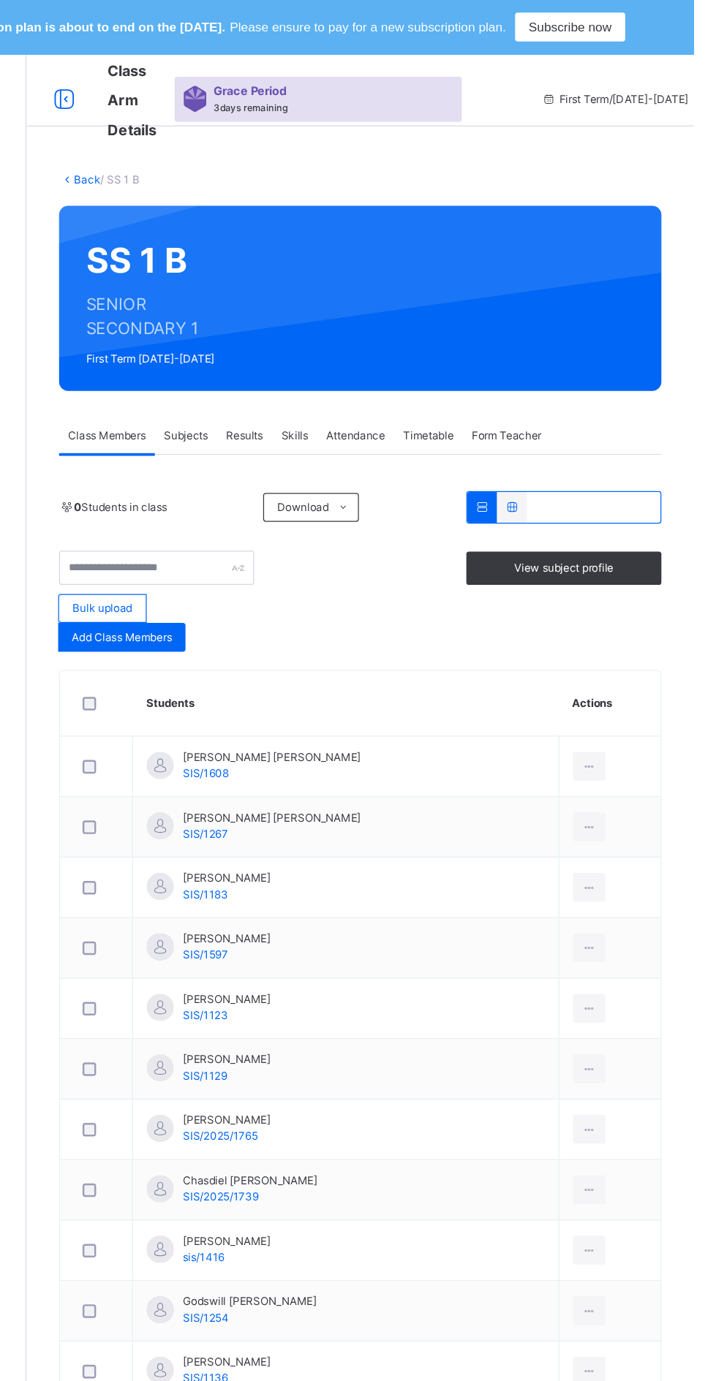
click at [605, 458] on span "View subject profile" at bounding box center [610, 459] width 80 height 13
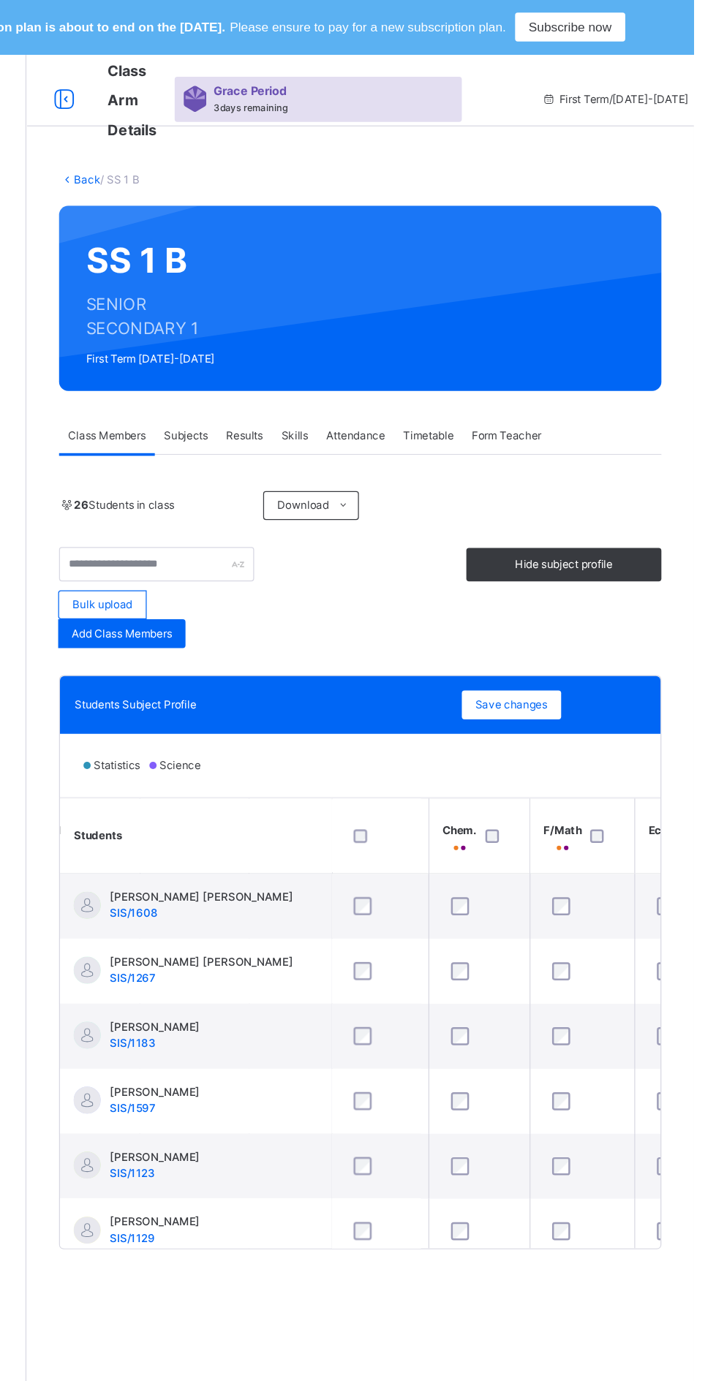
scroll to position [0, 942]
click at [622, 681] on div at bounding box center [625, 677] width 24 height 11
click at [580, 570] on span "Save changes" at bounding box center [568, 571] width 59 height 13
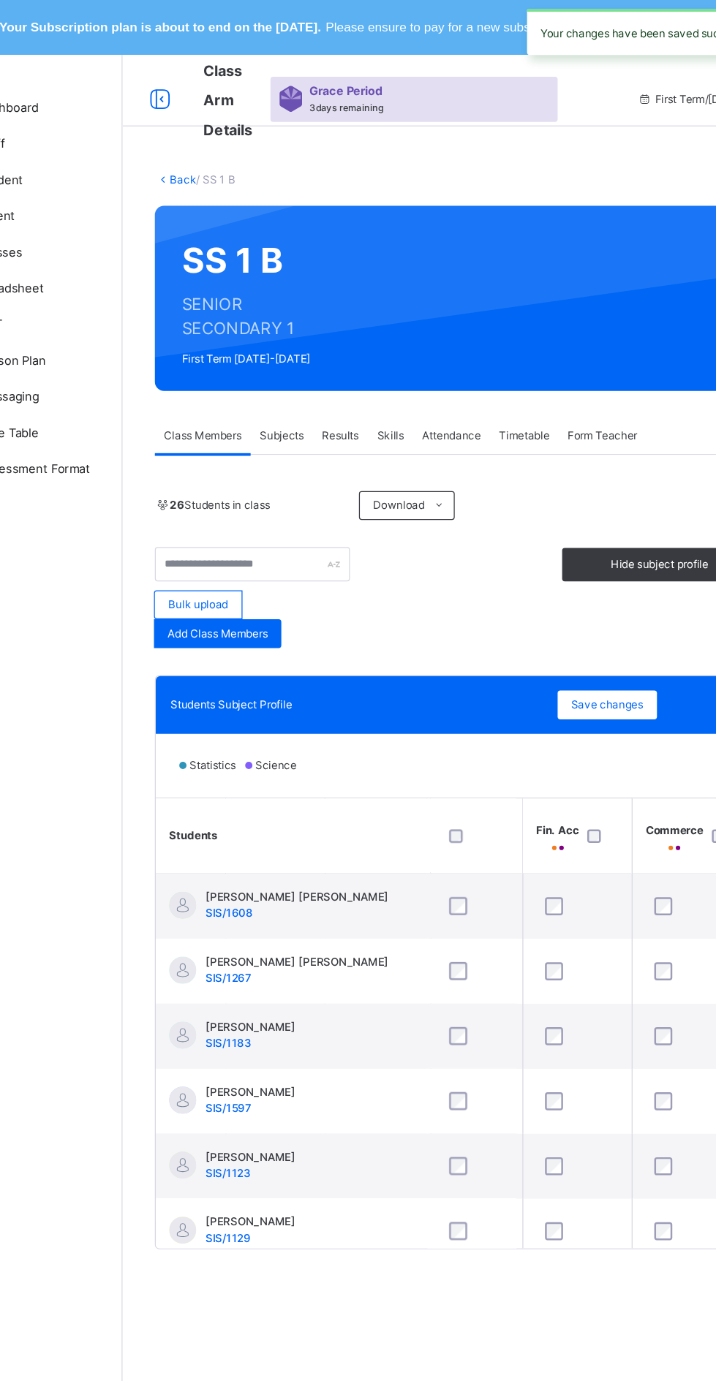
click at [220, 144] on link "Back" at bounding box center [224, 145] width 21 height 11
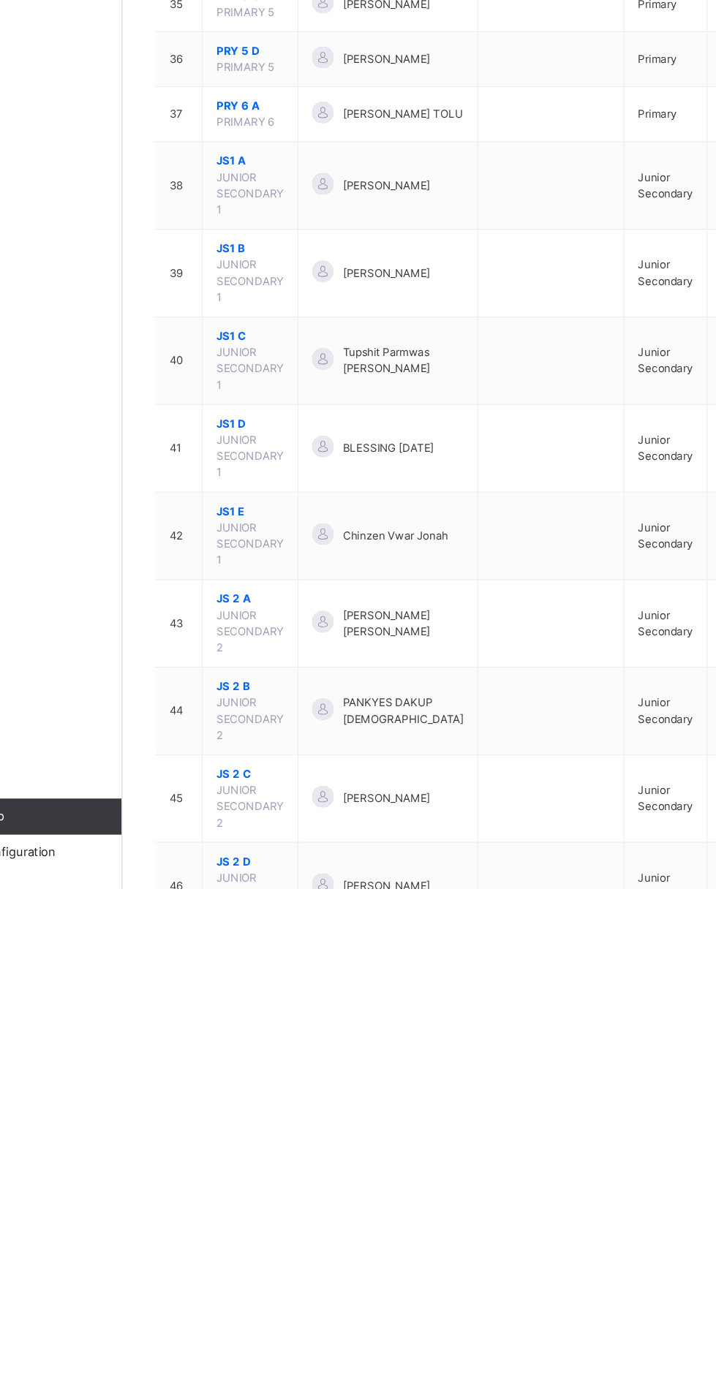
scroll to position [1177, 0]
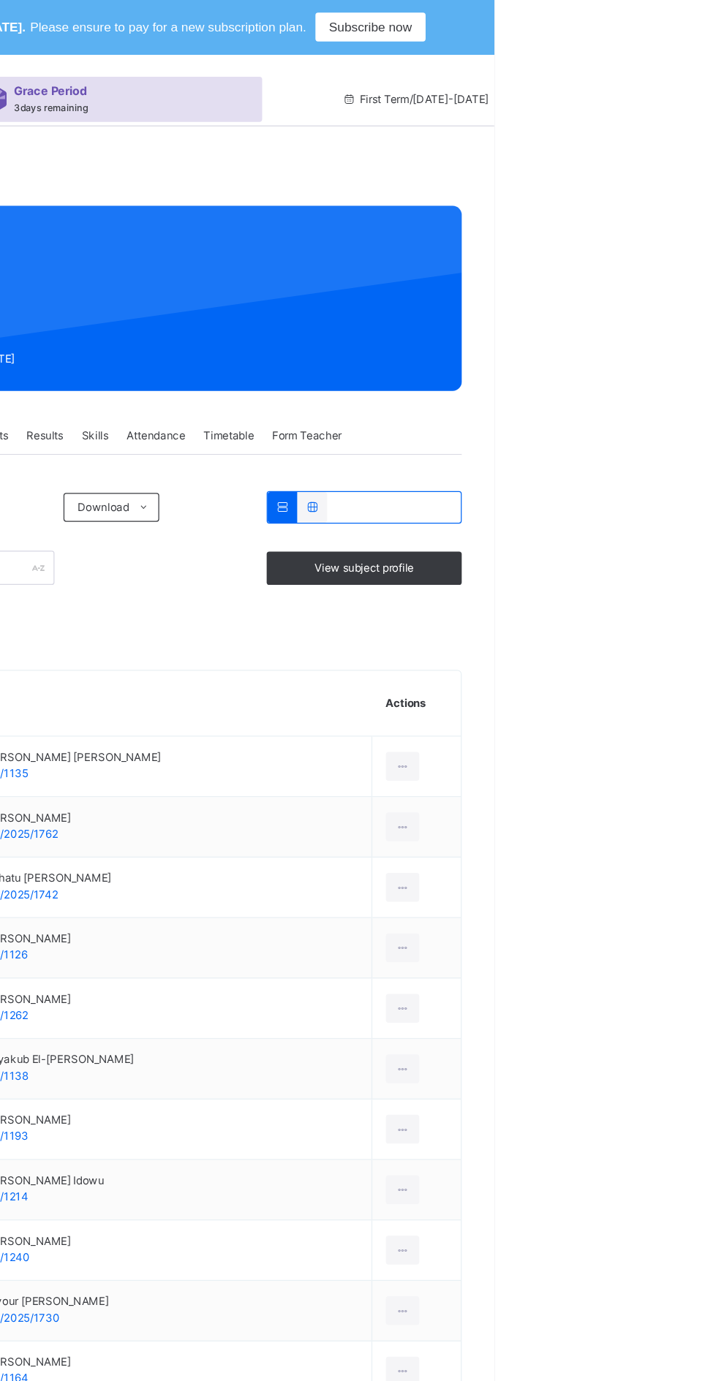
click at [618, 463] on span "View subject profile" at bounding box center [610, 459] width 80 height 13
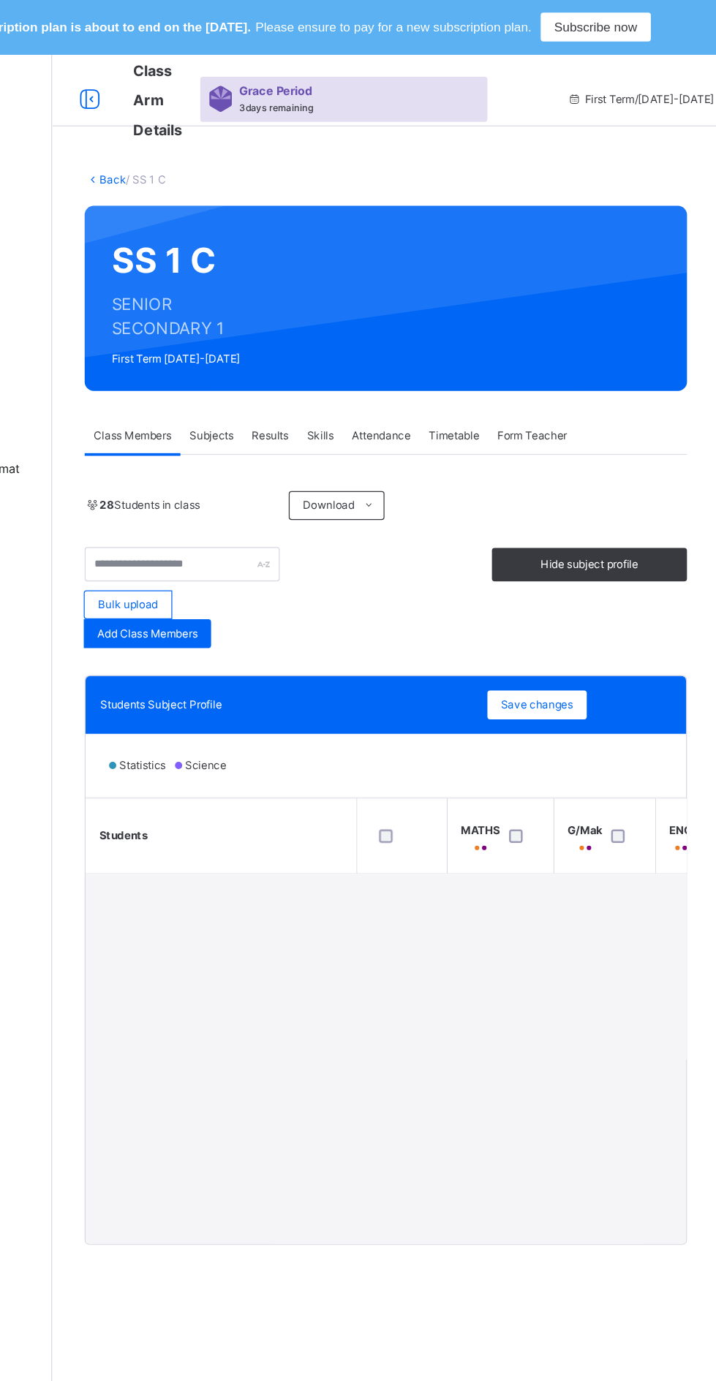
scroll to position [1, 0]
click at [314, 352] on span "Subjects" at bounding box center [305, 353] width 36 height 13
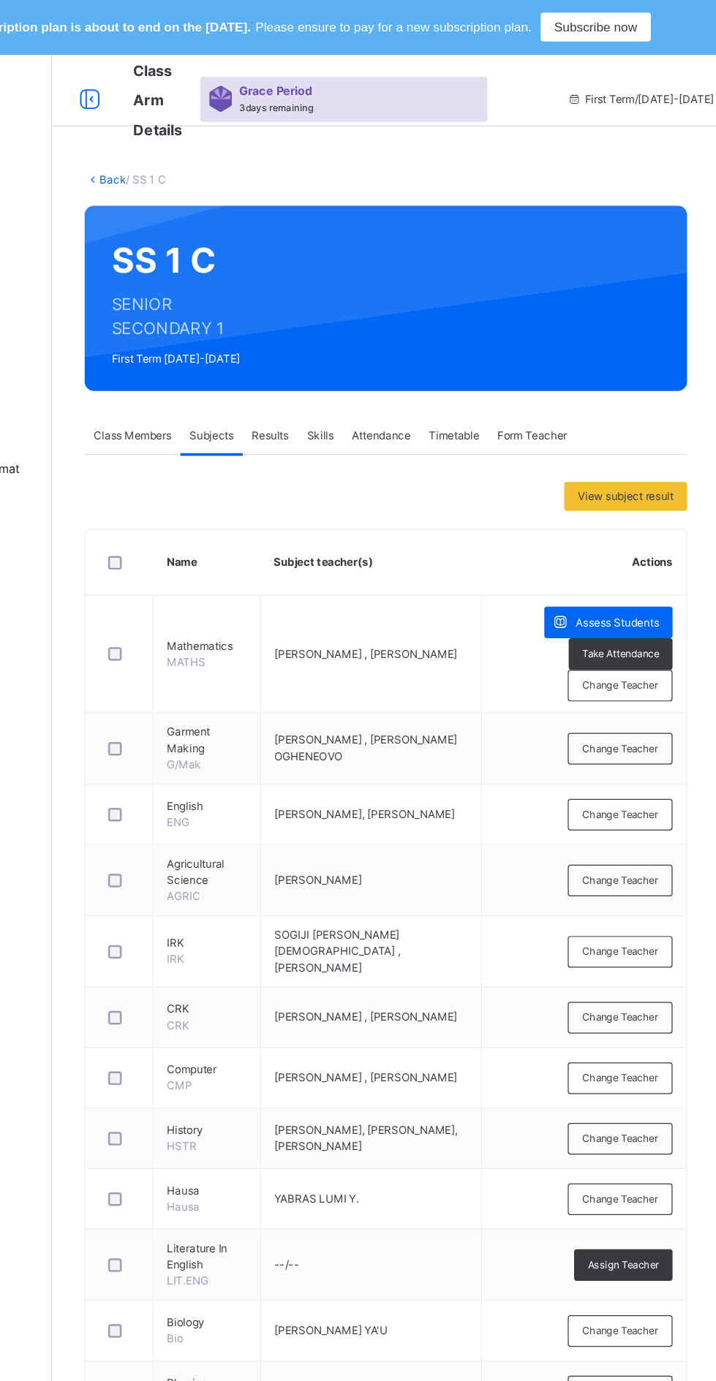
click at [234, 353] on span "Class Members" at bounding box center [240, 353] width 63 height 13
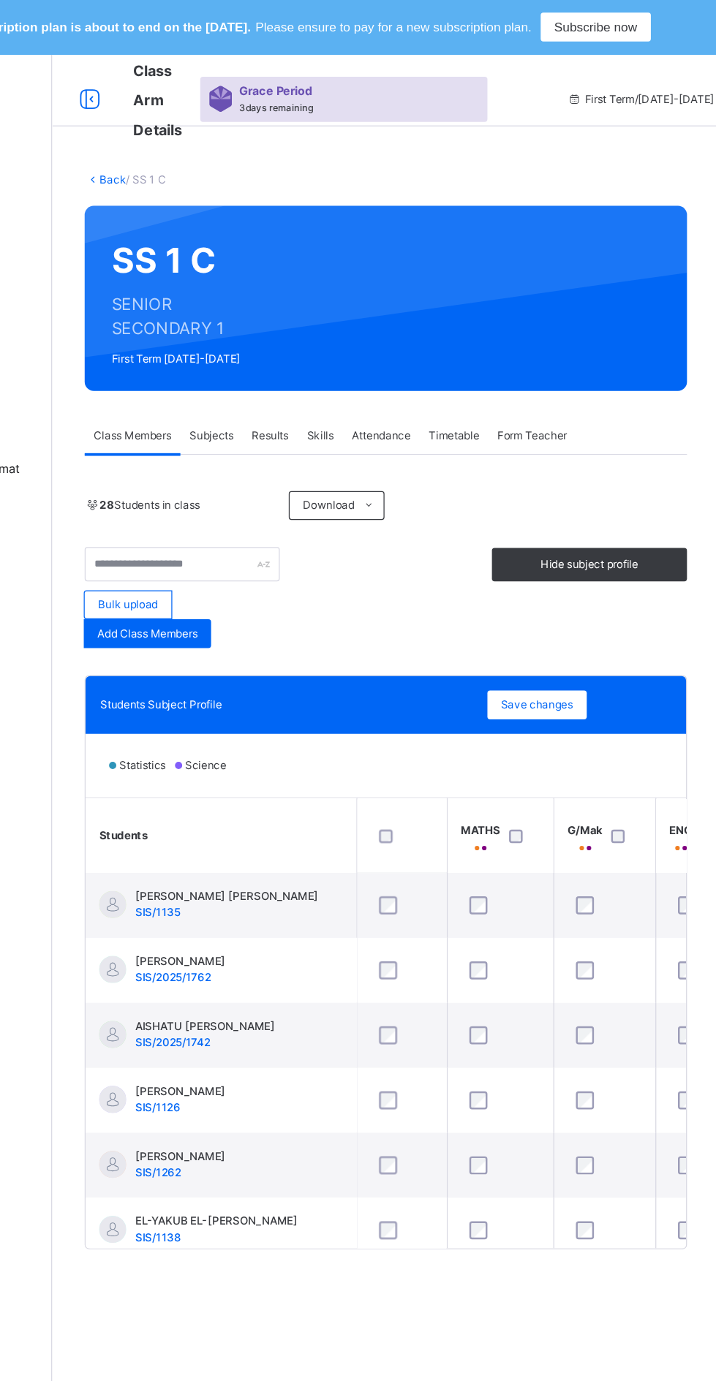
click at [244, 358] on span "Class Members" at bounding box center [240, 353] width 63 height 13
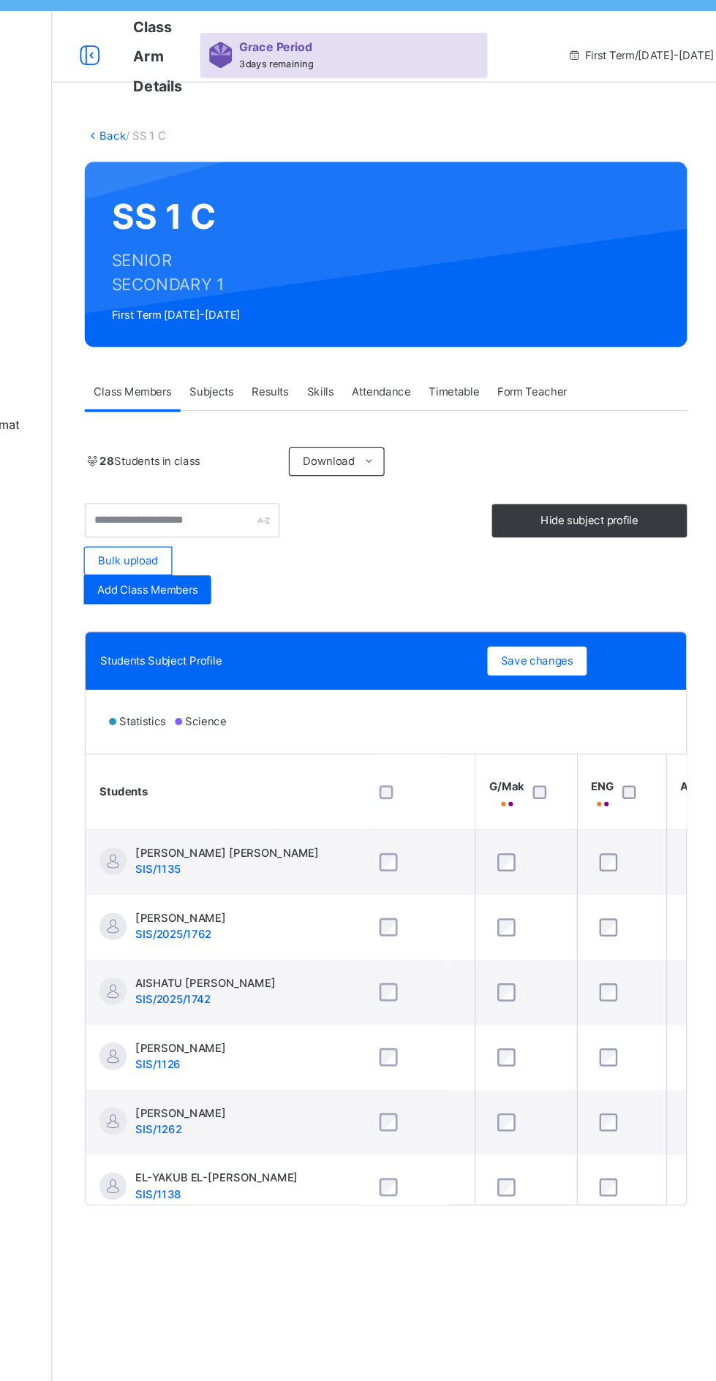
scroll to position [0, 29]
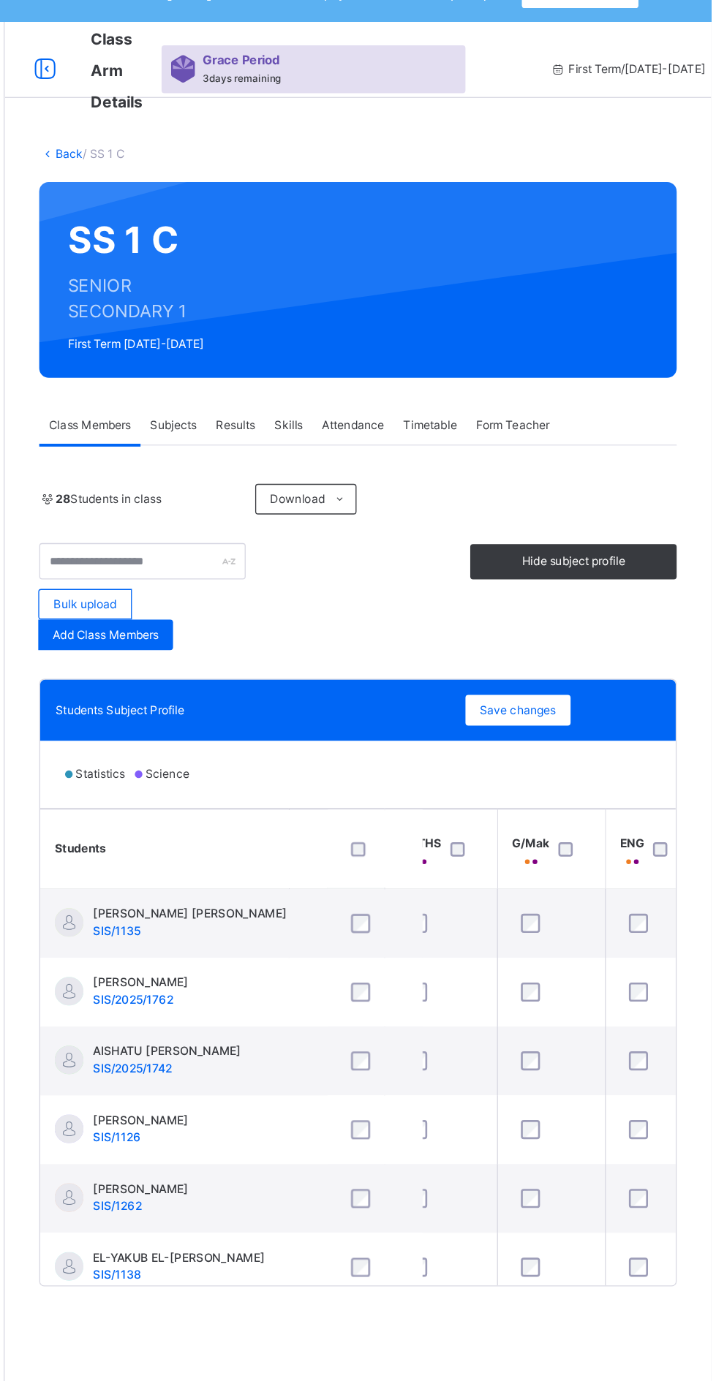
click at [698, 870] on div "Back / SS 1 C SS 1 C SENIOR SECONDARY 1 First Term [DATE]-[DATE] Class Members …" at bounding box center [446, 586] width 540 height 939
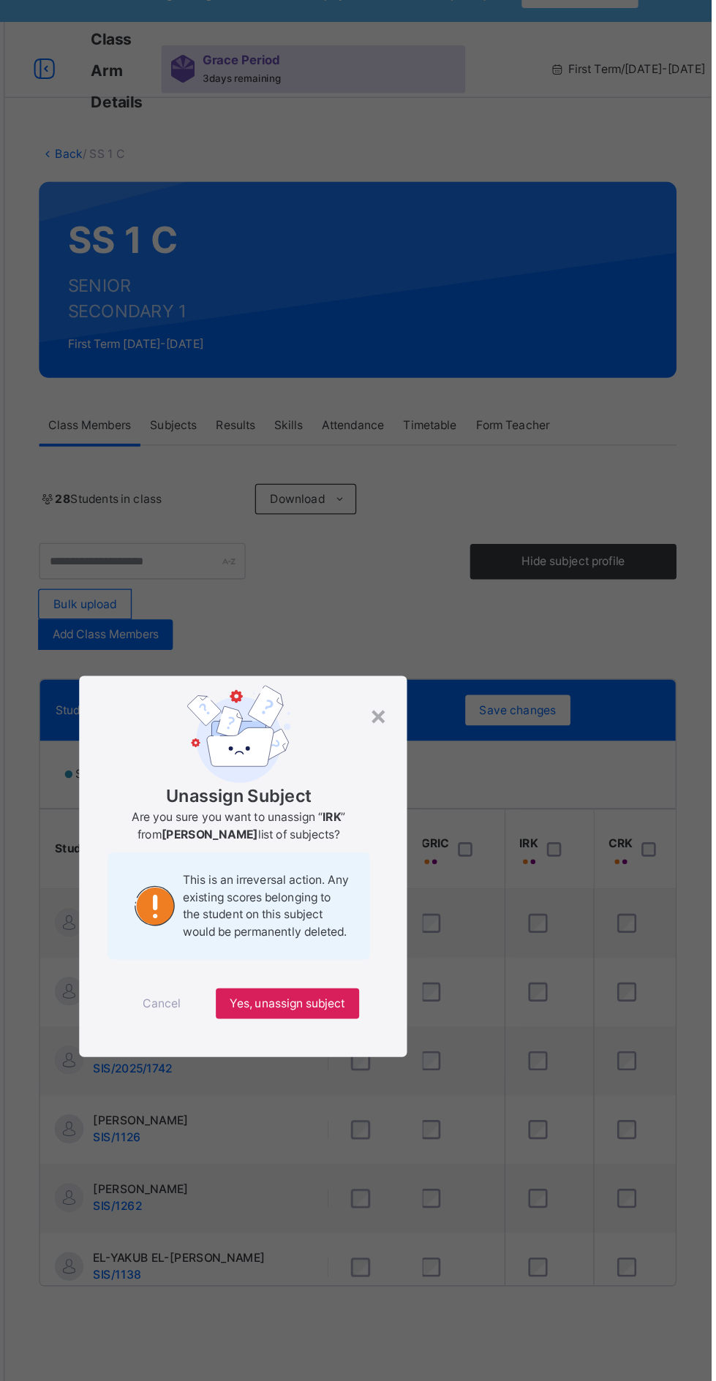
click at [483, 837] on div "Unassign Subject Are you sure you want to unassign “ IRK ” from [PERSON_NAME] l…" at bounding box center [358, 691] width 251 height 292
click at [469, 590] on div "×" at bounding box center [462, 574] width 14 height 31
click at [436, 802] on span "Yes, unassign subject" at bounding box center [392, 795] width 88 height 13
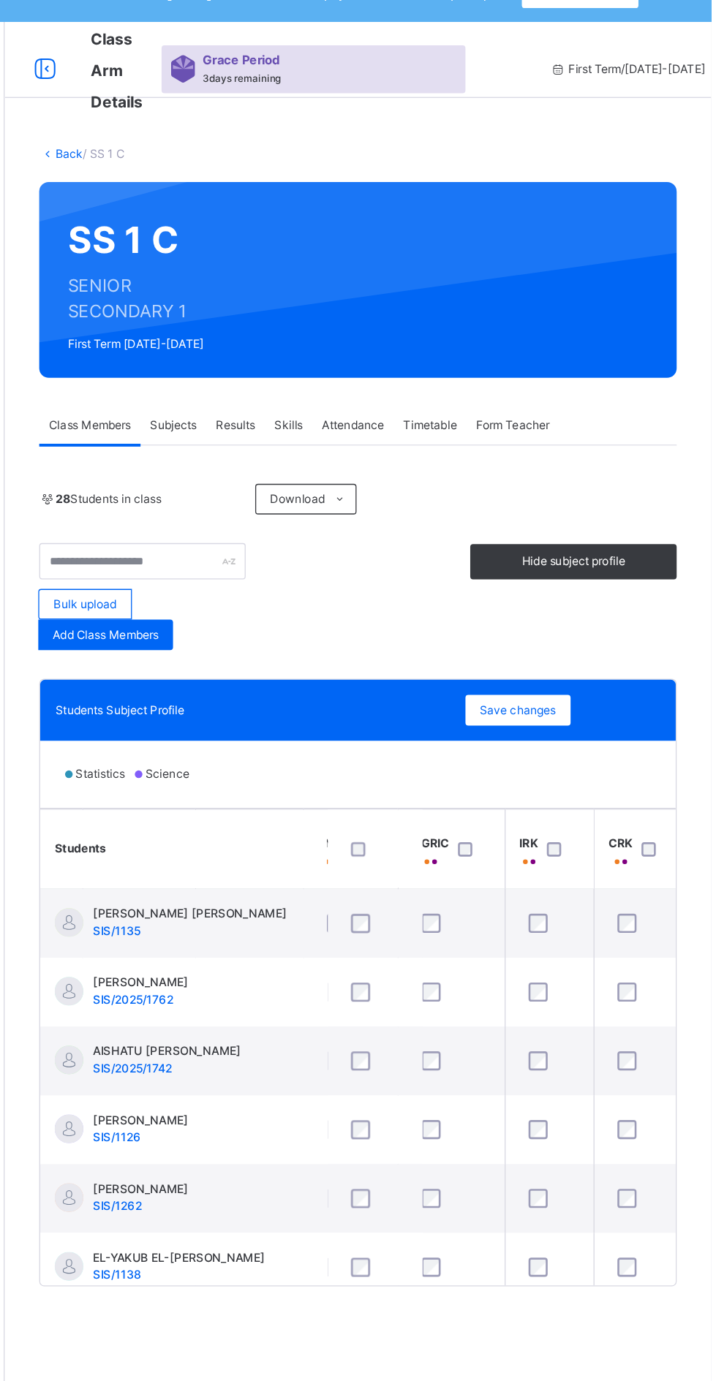
scroll to position [0, 331]
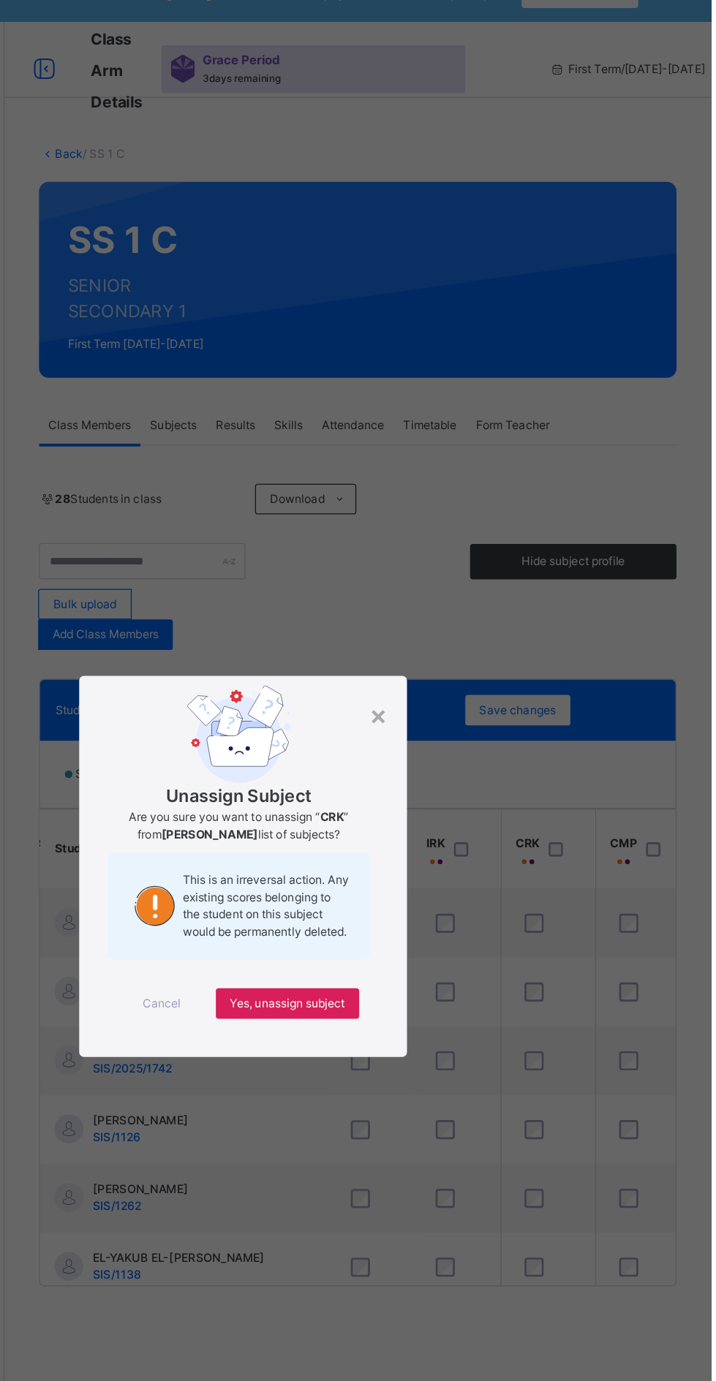
click at [447, 807] on div "Yes, unassign subject" at bounding box center [392, 795] width 110 height 23
click at [436, 802] on span "Yes, unassign subject" at bounding box center [392, 795] width 88 height 13
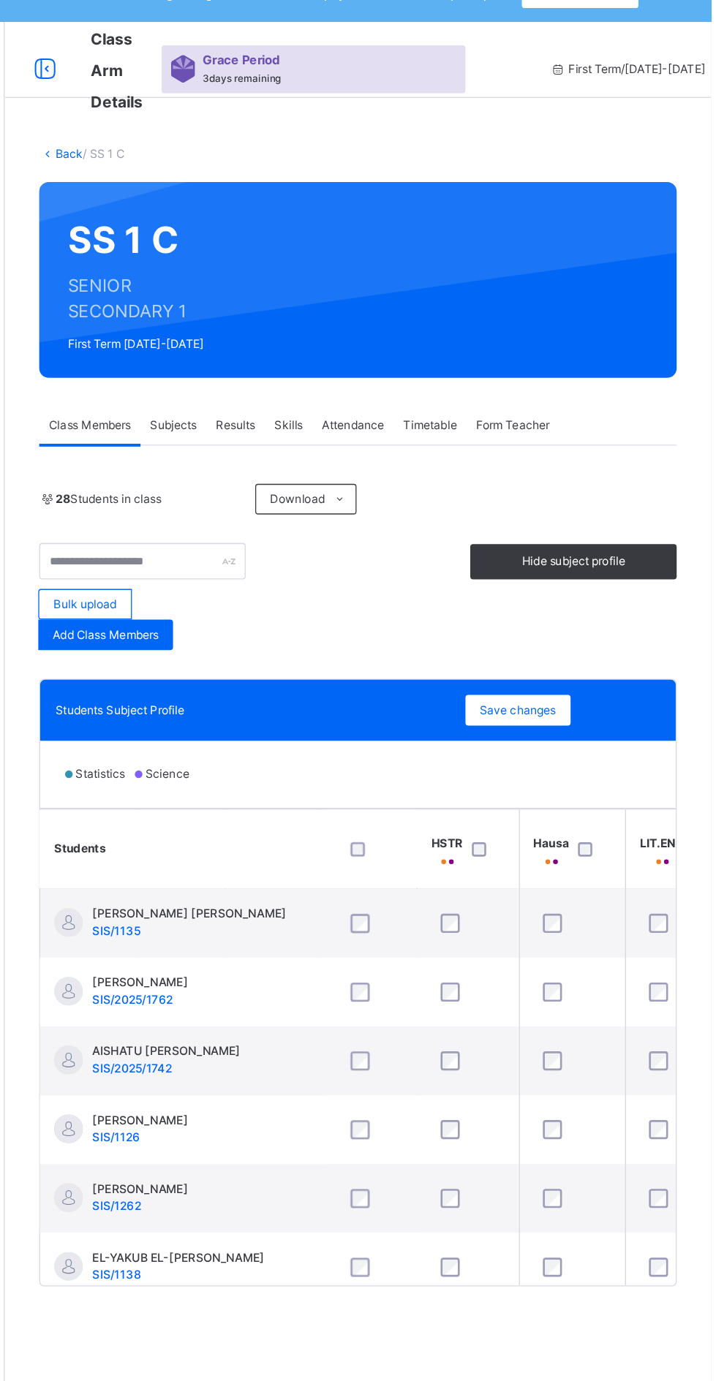
scroll to position [0, 569]
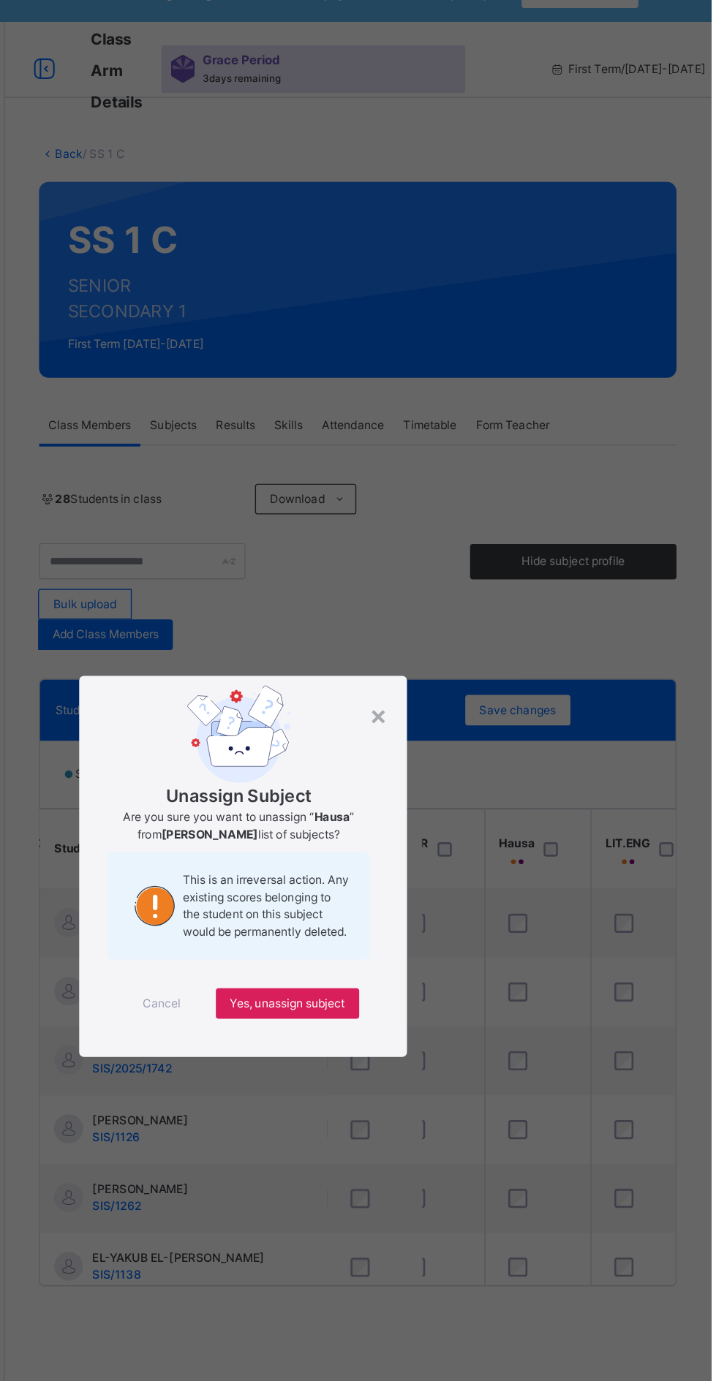
click at [436, 802] on span "Yes, unassign subject" at bounding box center [392, 795] width 88 height 13
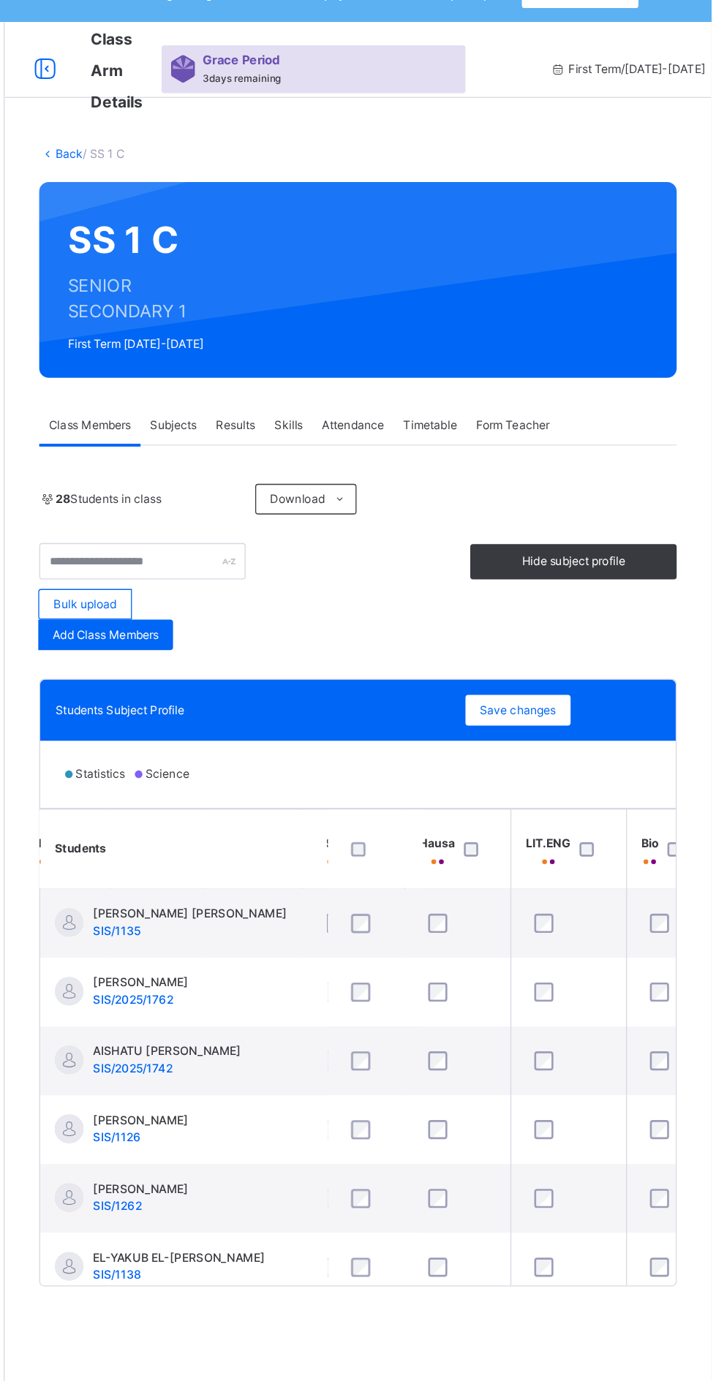
scroll to position [0, 632]
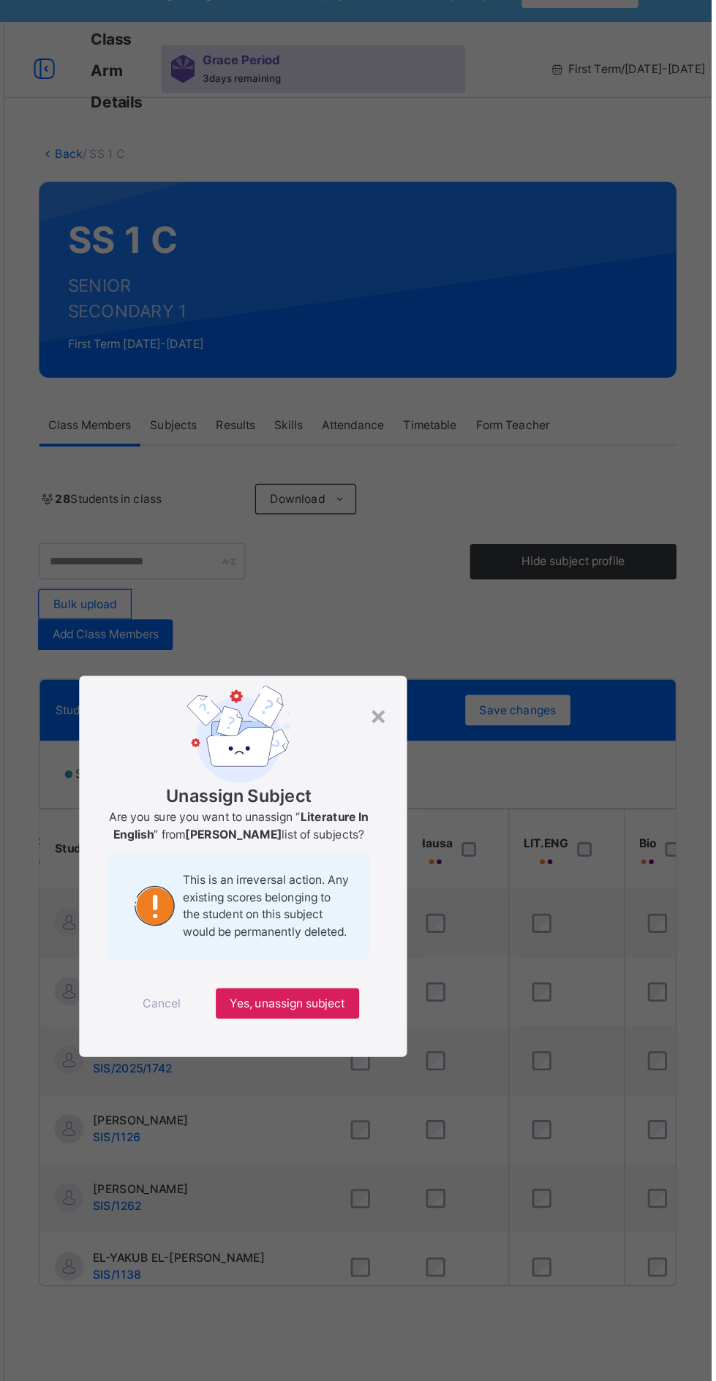
click at [469, 590] on div "×" at bounding box center [462, 574] width 14 height 31
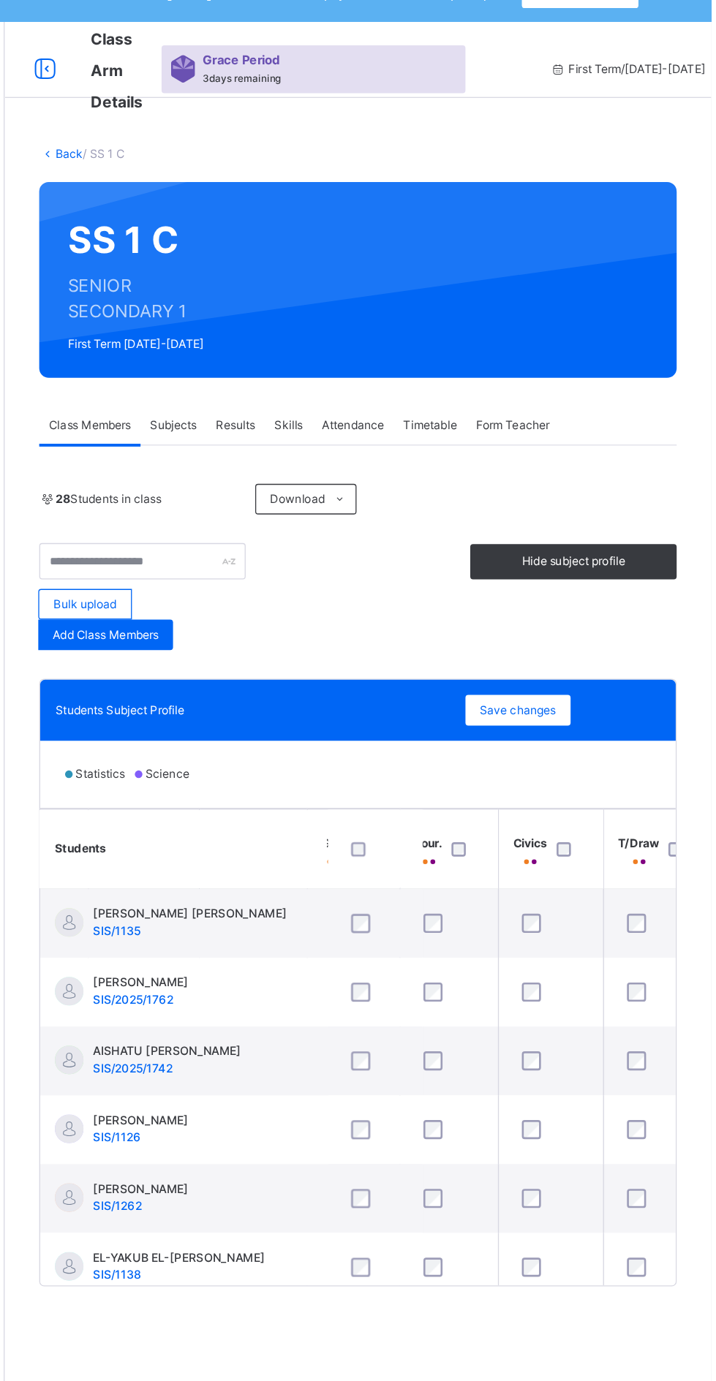
scroll to position [0, 1296]
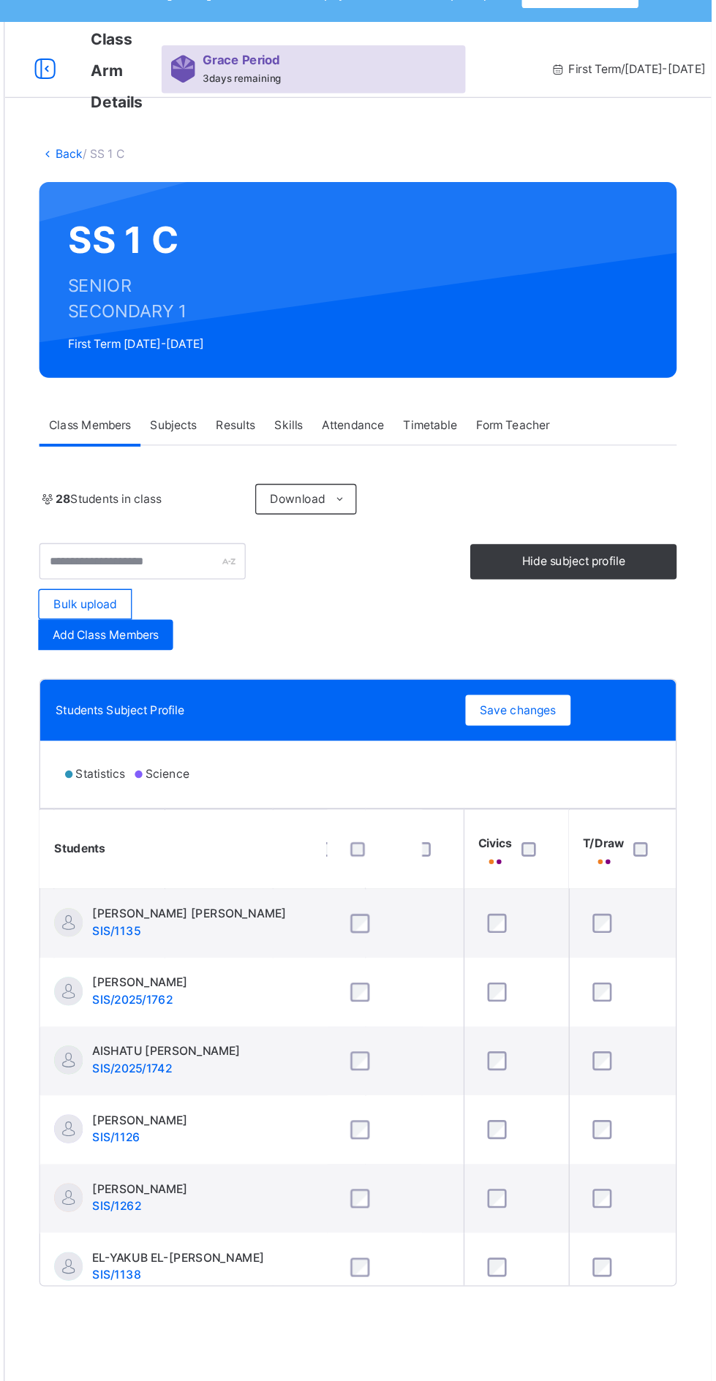
click at [576, 682] on div at bounding box center [580, 677] width 24 height 11
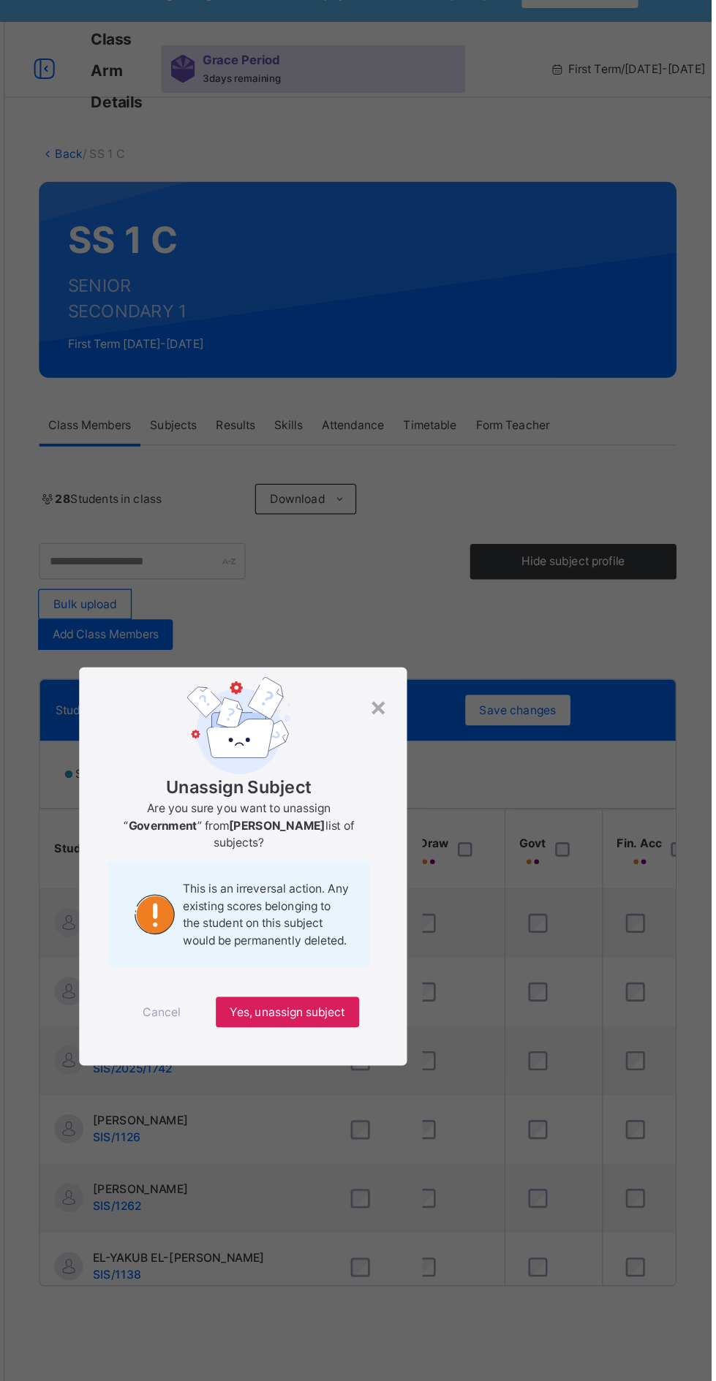
click at [436, 809] on span "Yes, unassign subject" at bounding box center [392, 802] width 88 height 13
click at [461, 829] on div "Cancel Yes, unassign subject" at bounding box center [357, 802] width 207 height 53
click at [436, 809] on span "Yes, unassign subject" at bounding box center [392, 802] width 88 height 13
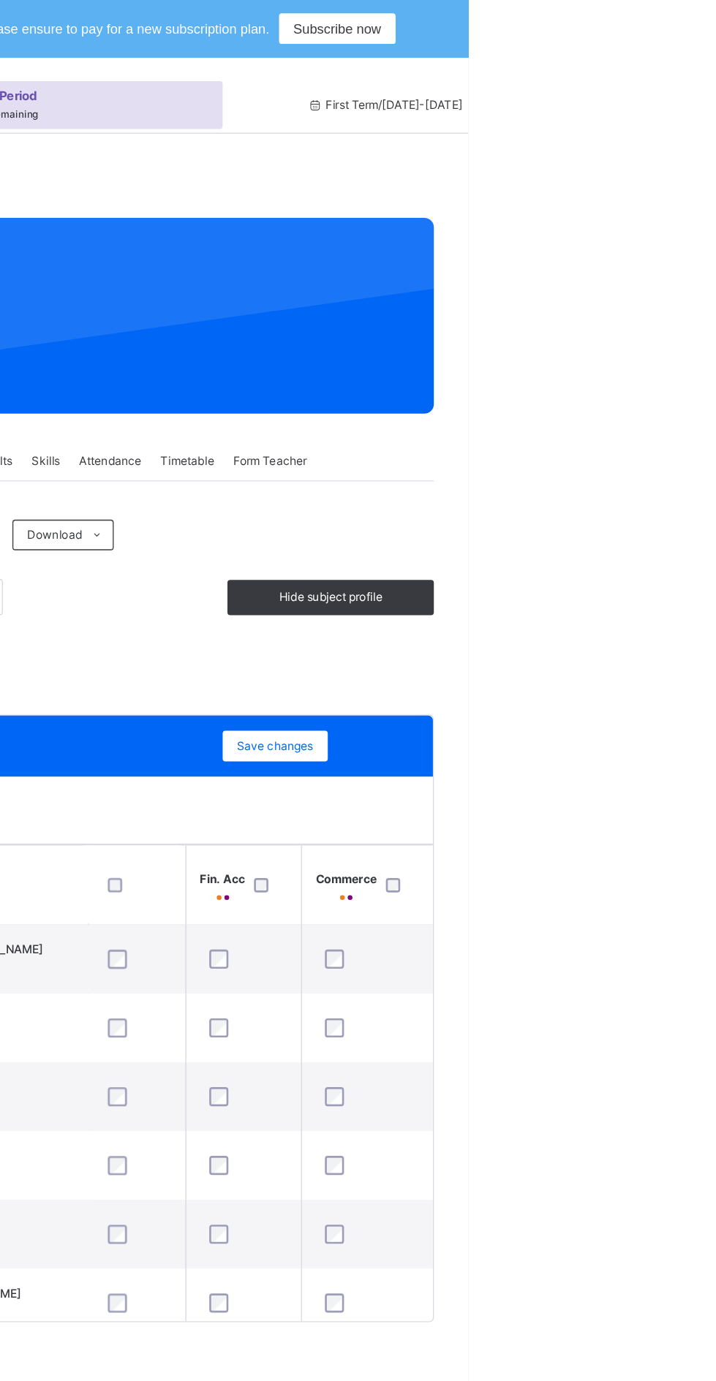
scroll to position [753, 1563]
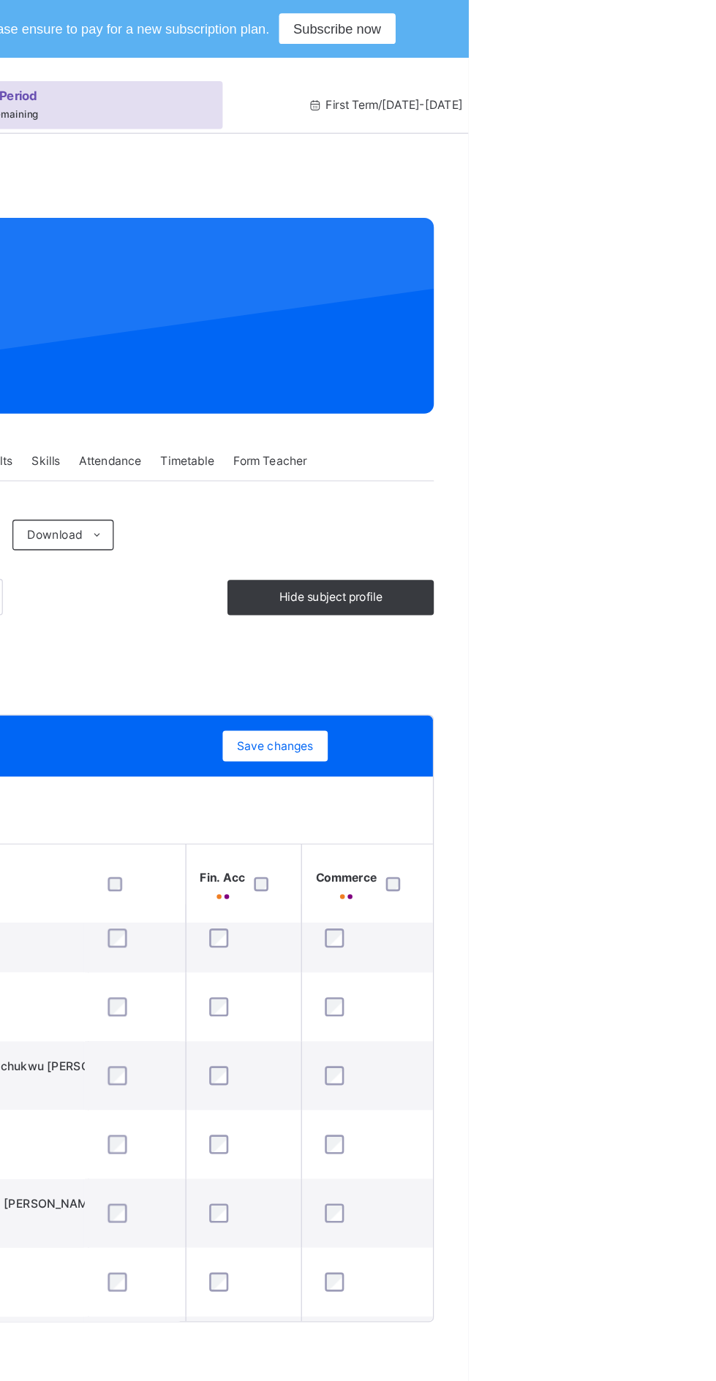
click at [630, 464] on div "Hide subject profile" at bounding box center [611, 457] width 158 height 27
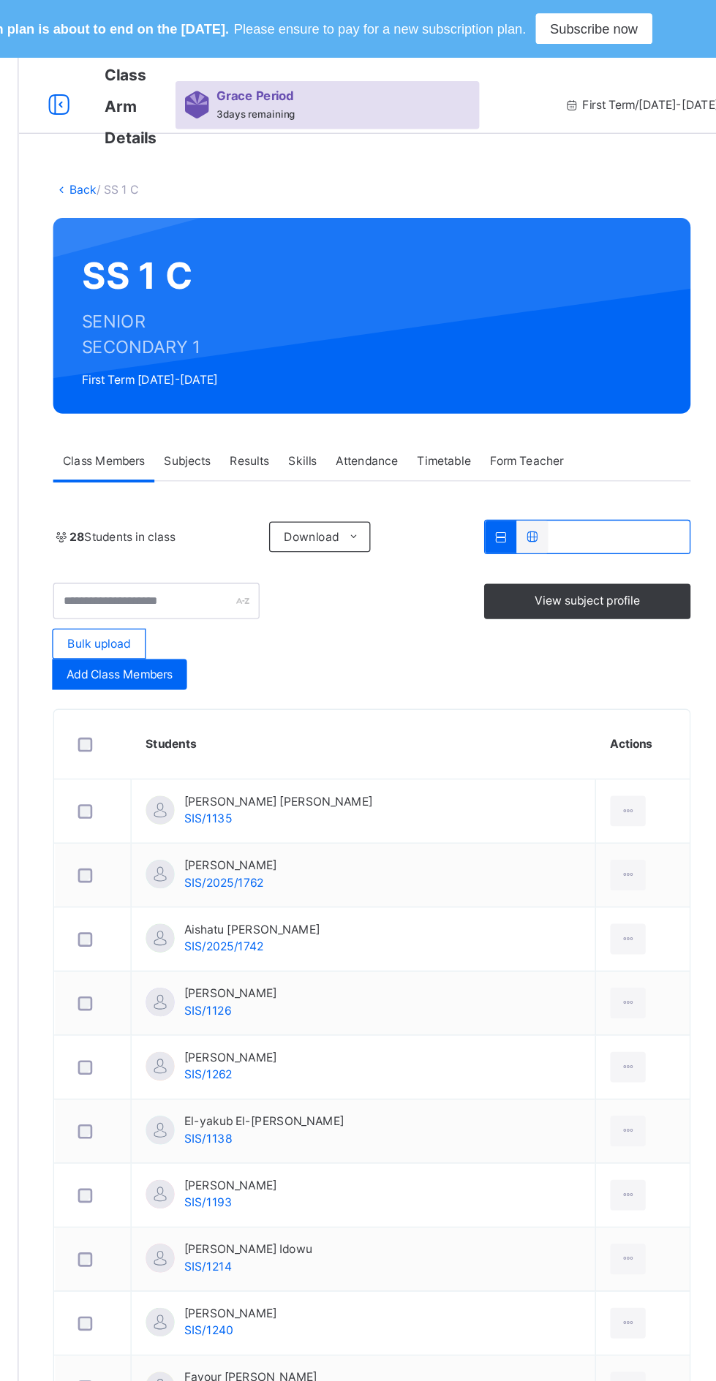
click at [608, 461] on span "View subject profile" at bounding box center [610, 459] width 80 height 13
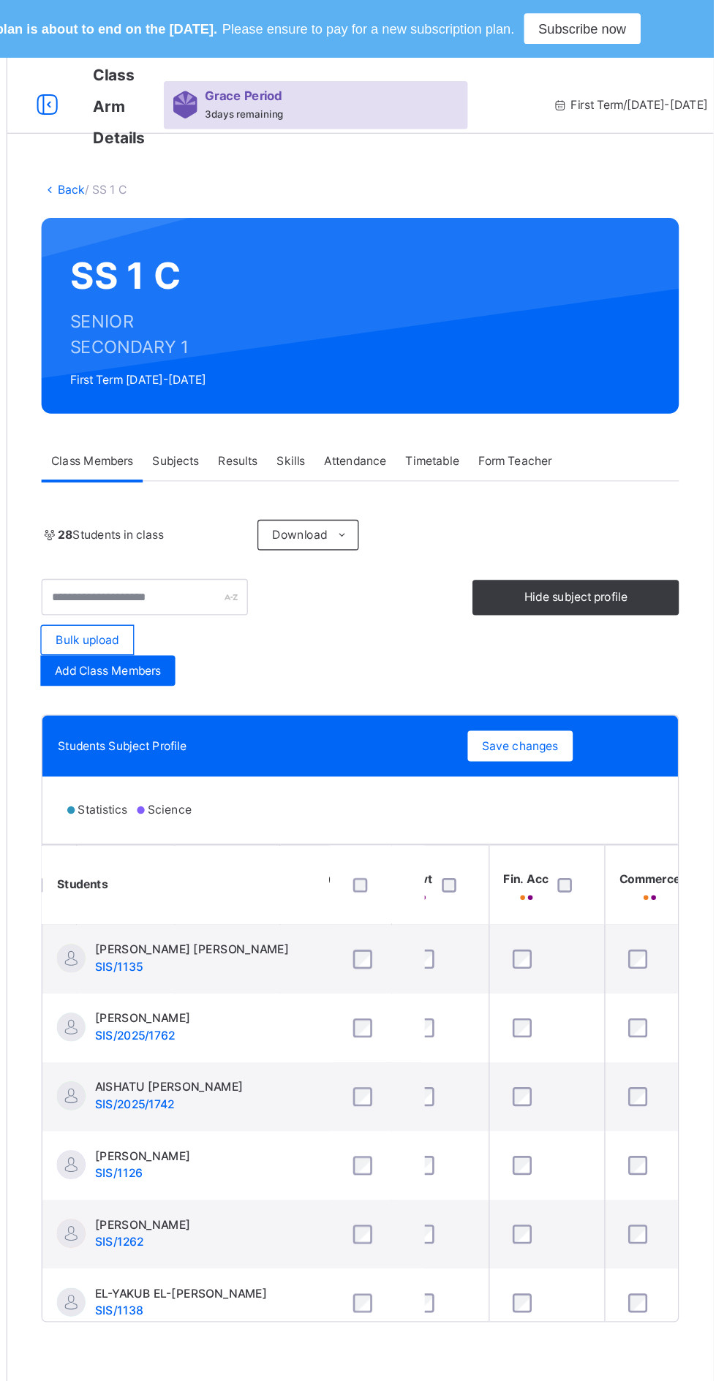
scroll to position [0, 1563]
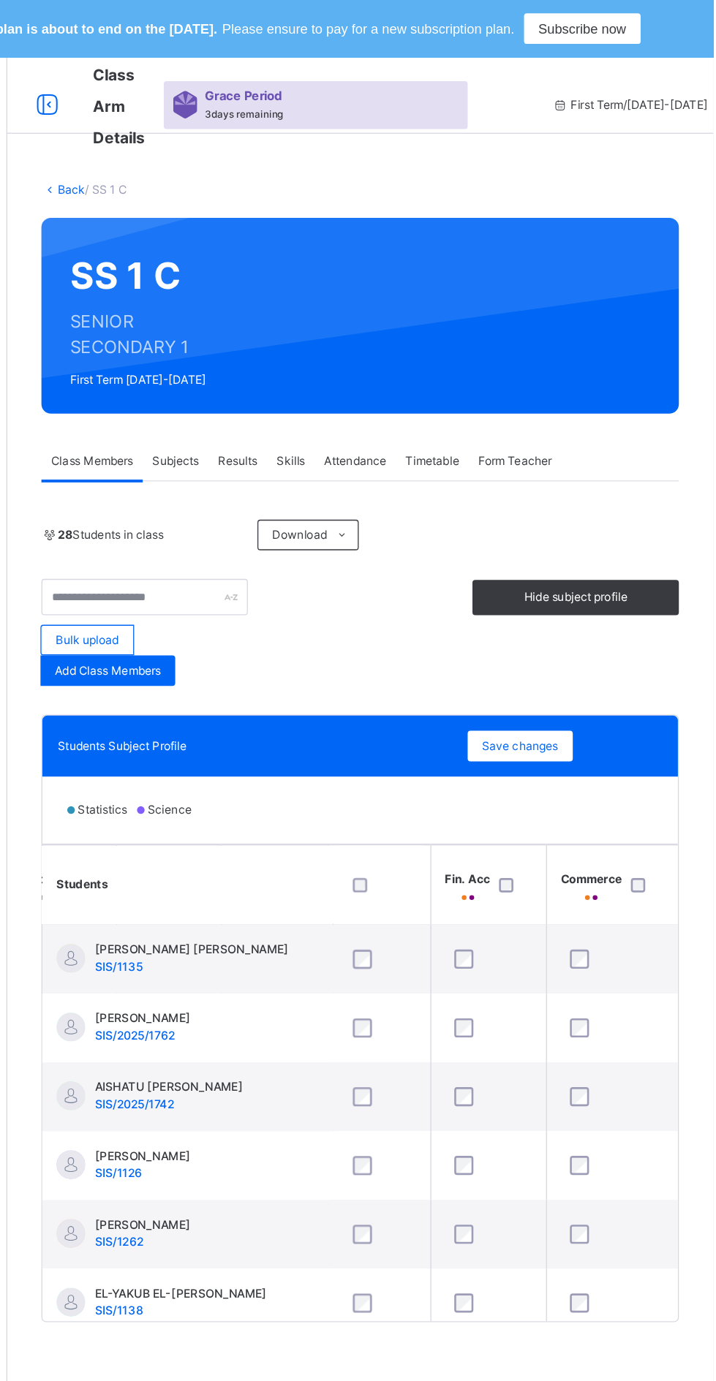
click at [576, 572] on span "Save changes" at bounding box center [568, 571] width 59 height 13
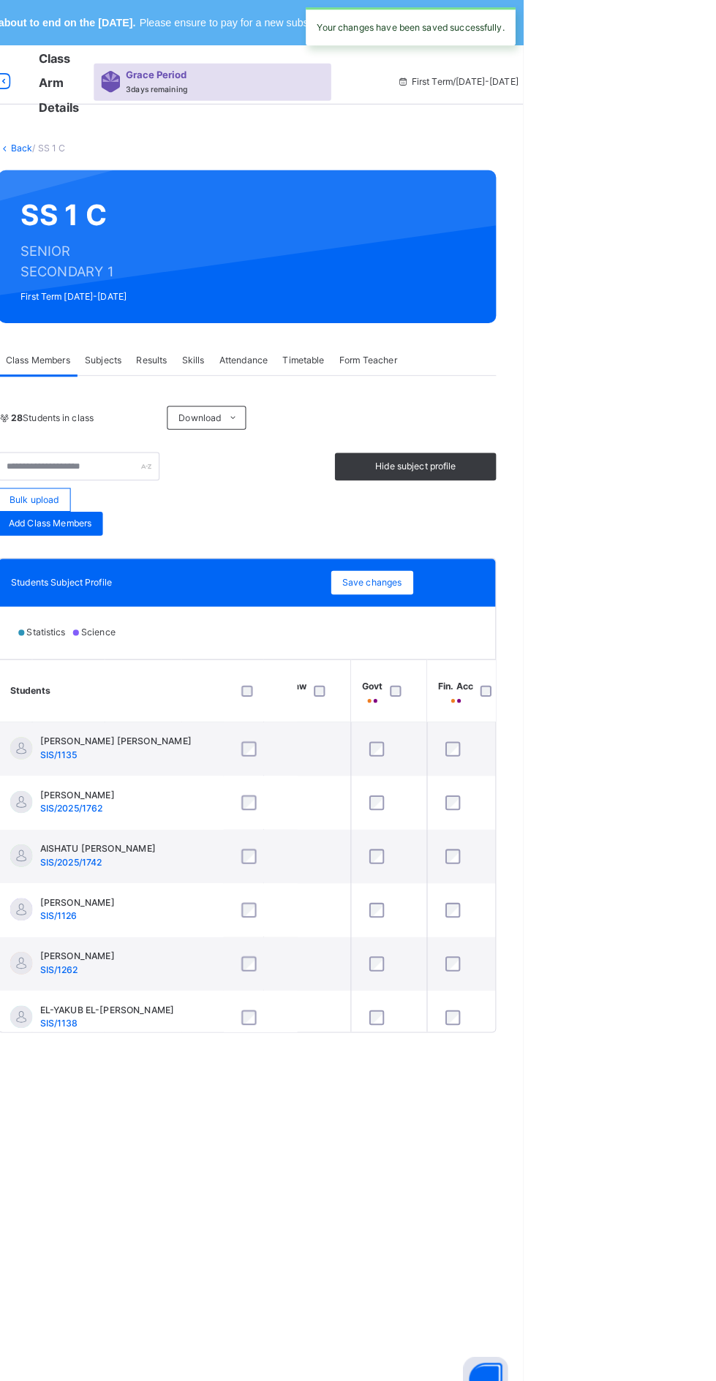
scroll to position [0, 899]
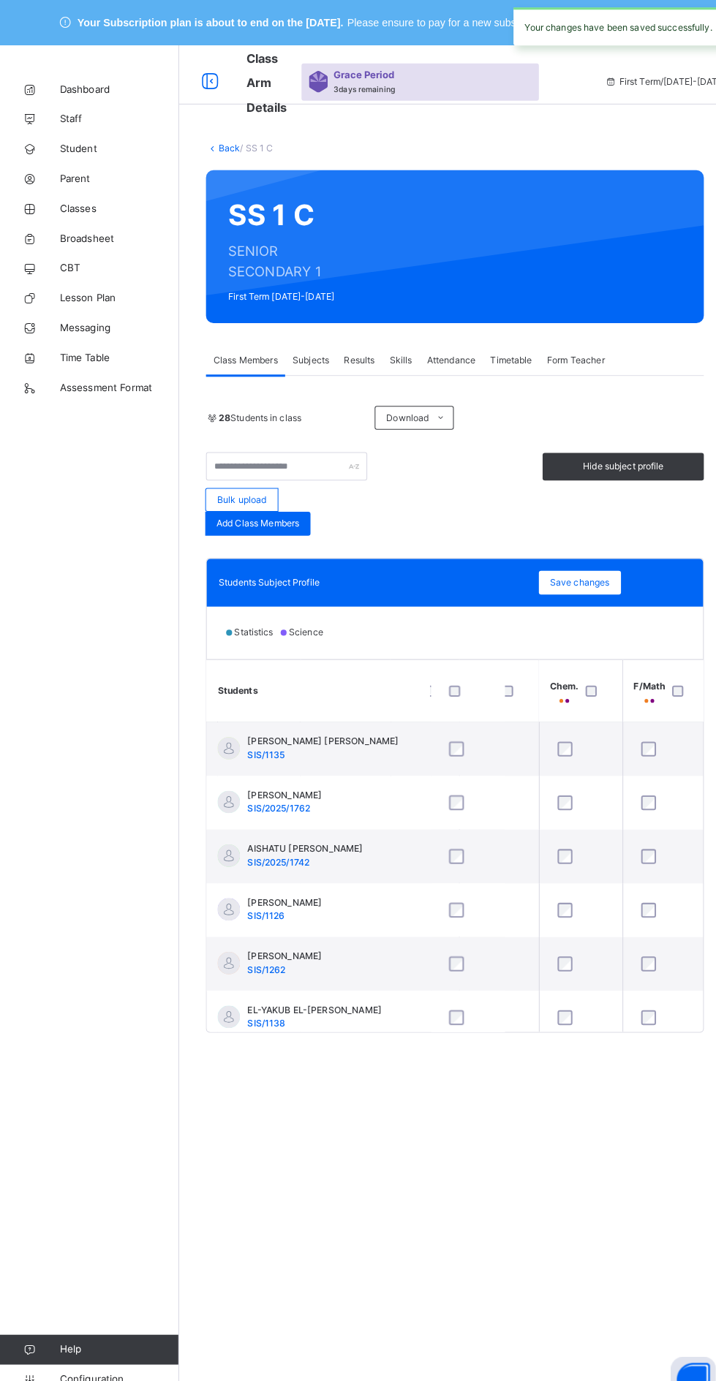
click at [221, 155] on div "Back / SS 1 C SS 1 C SENIOR SECONDARY 1 First Term [DATE]-[DATE] Class Members …" at bounding box center [446, 586] width 540 height 939
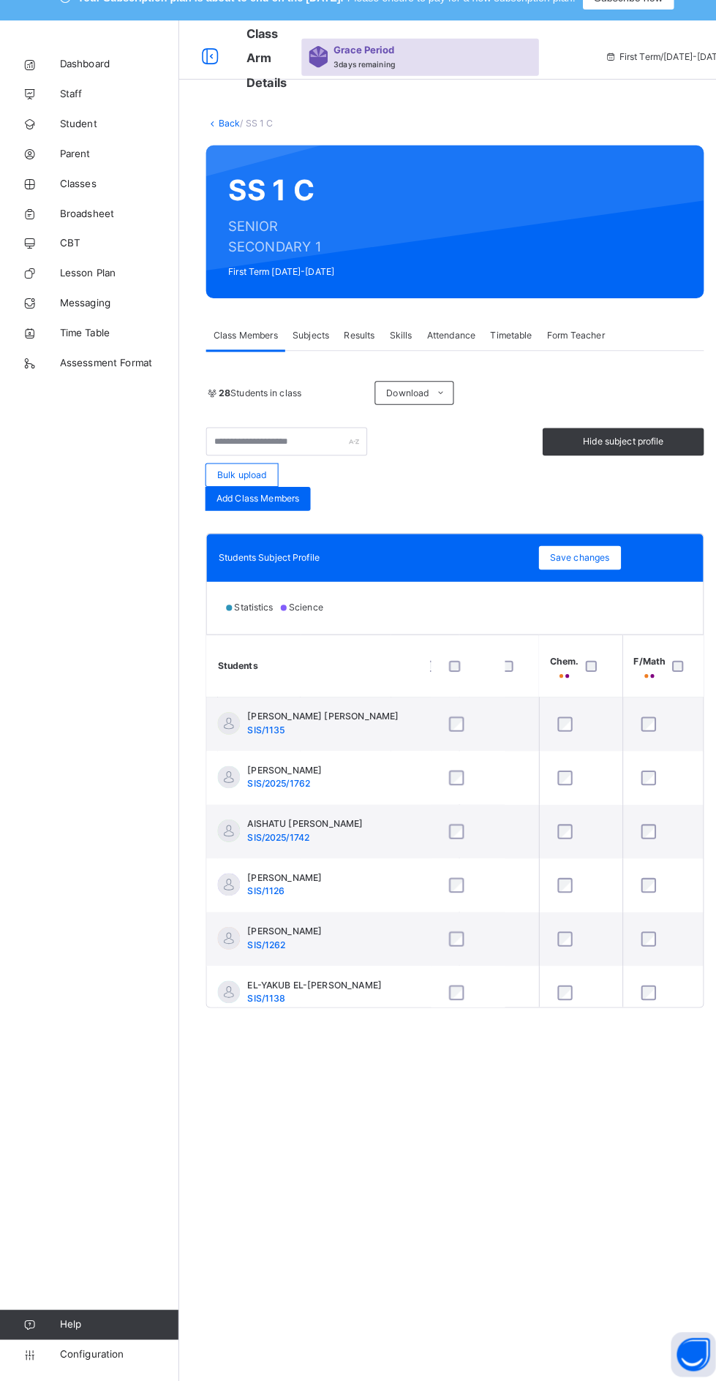
scroll to position [0, 896]
